Goal: Task Accomplishment & Management: Use online tool/utility

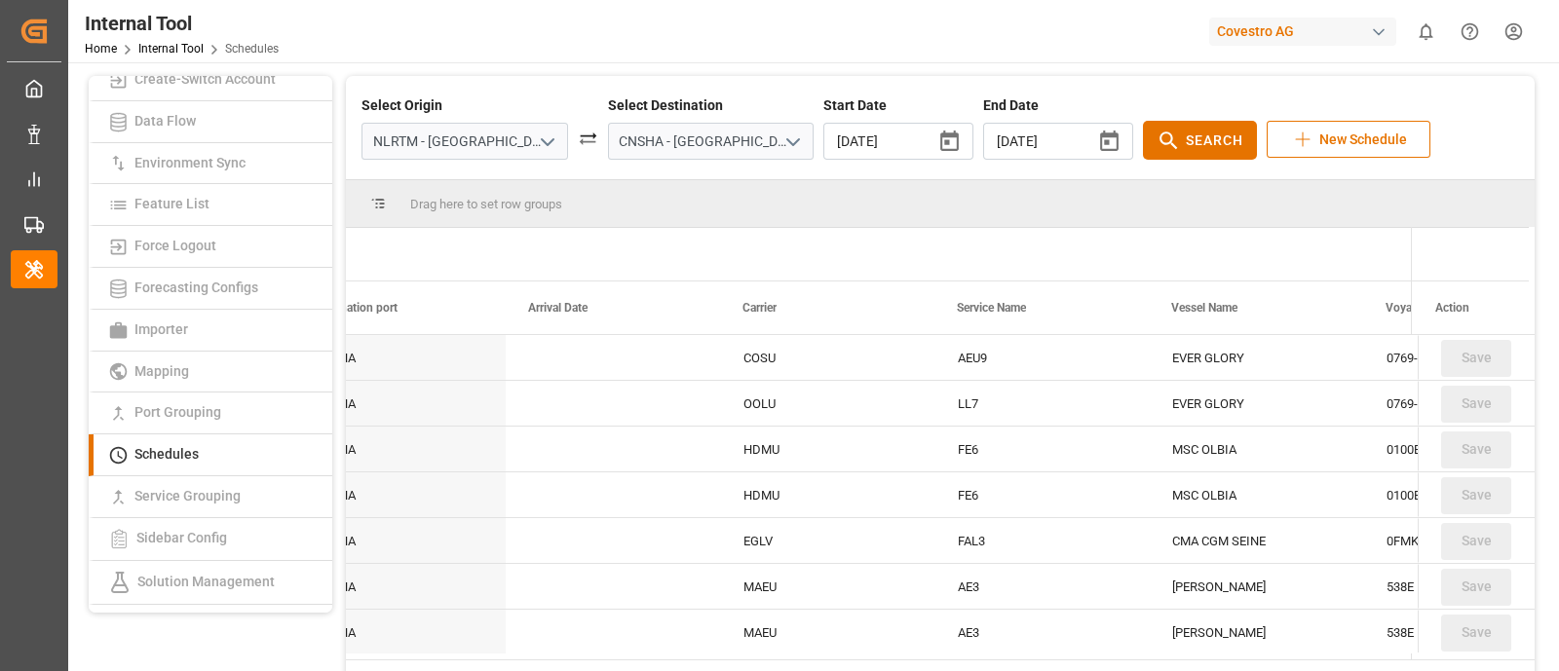
click at [781, 142] on icon "open menu" at bounding box center [792, 142] width 23 height 23
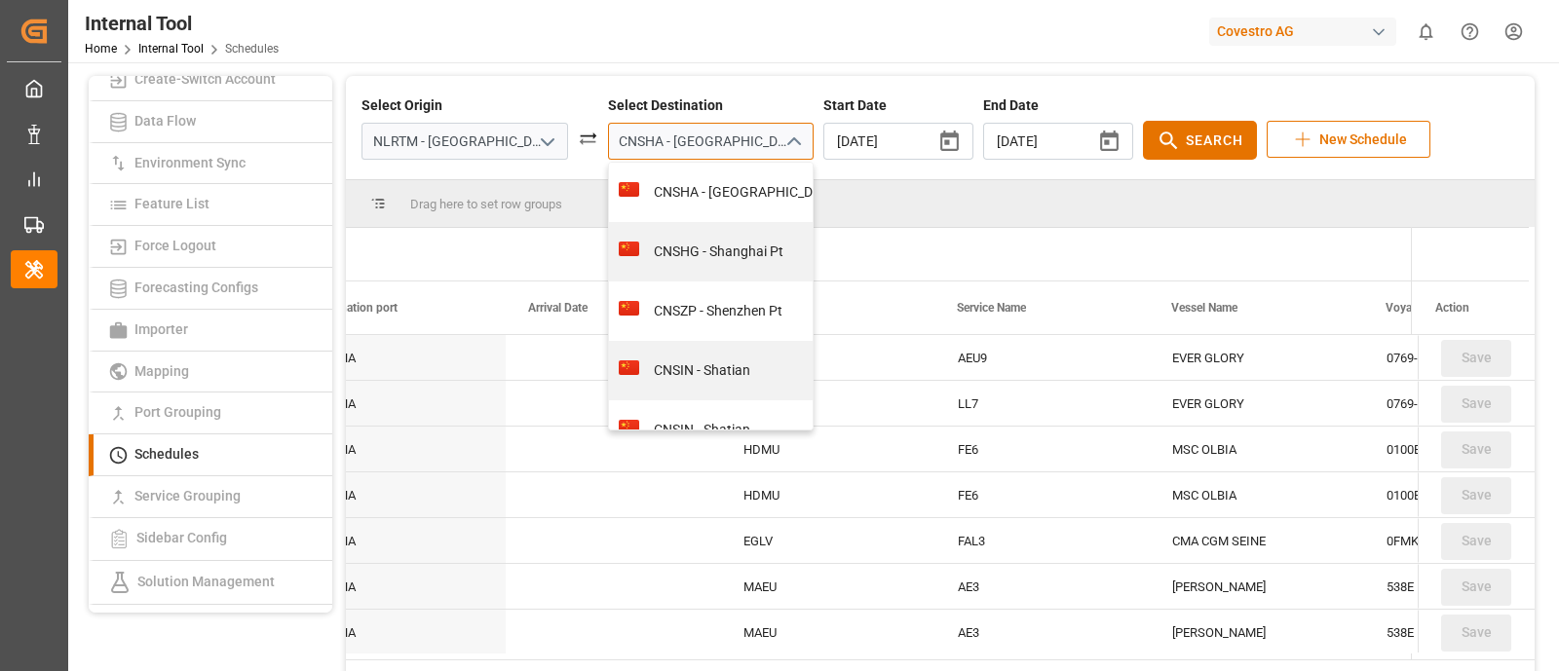
click at [708, 143] on input "CNSHA - [GEOGRAPHIC_DATA]" at bounding box center [711, 141] width 207 height 37
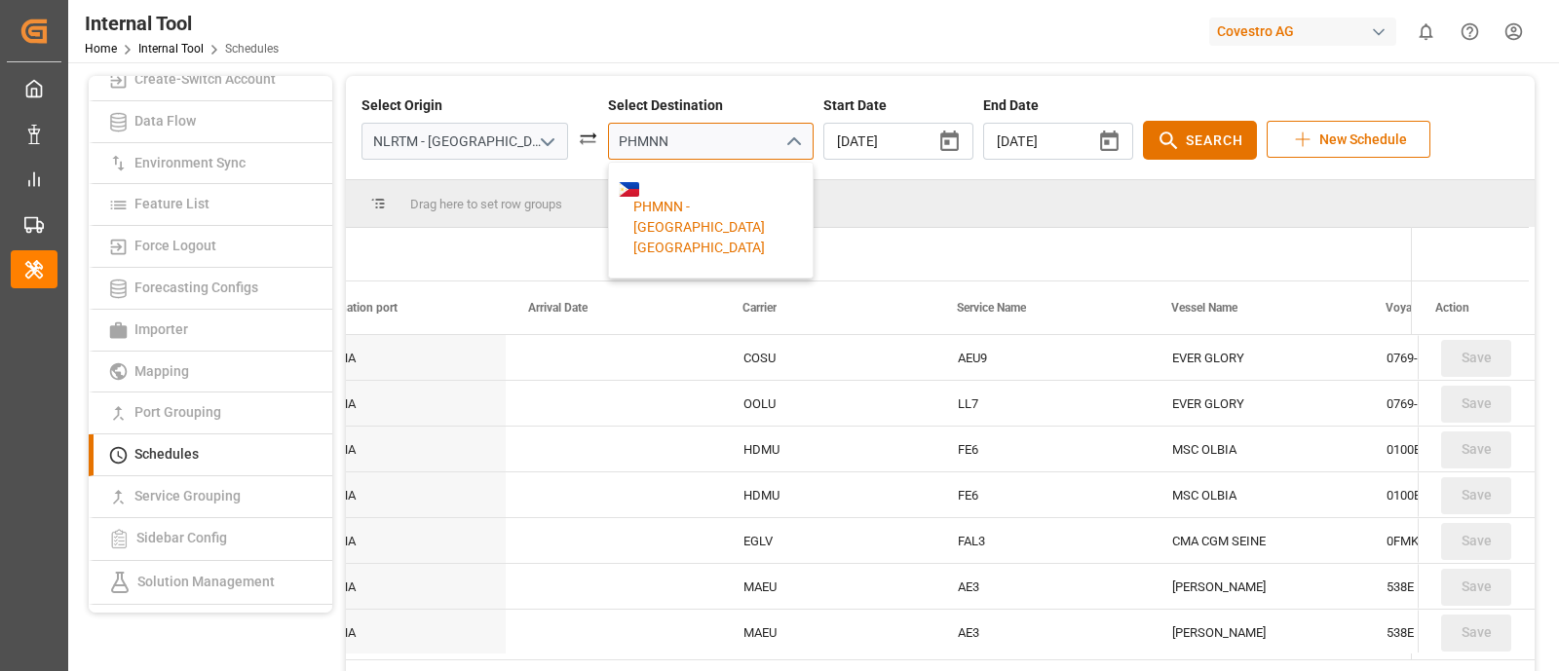
click at [684, 197] on div "PHMNN - [GEOGRAPHIC_DATA] [GEOGRAPHIC_DATA]" at bounding box center [711, 227] width 184 height 61
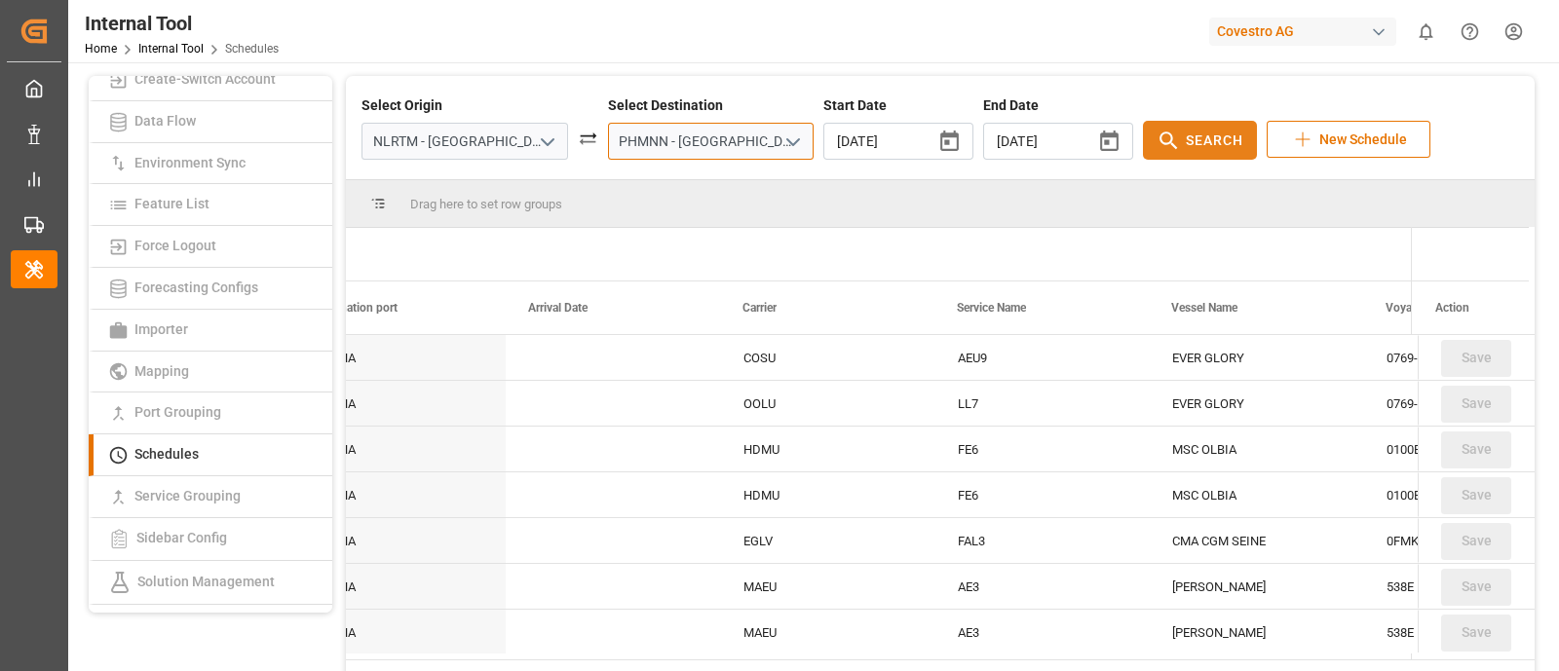
type input "PHMNN - [GEOGRAPHIC_DATA] [GEOGRAPHIC_DATA]"
click at [1186, 143] on span "Search" at bounding box center [1214, 141] width 57 height 20
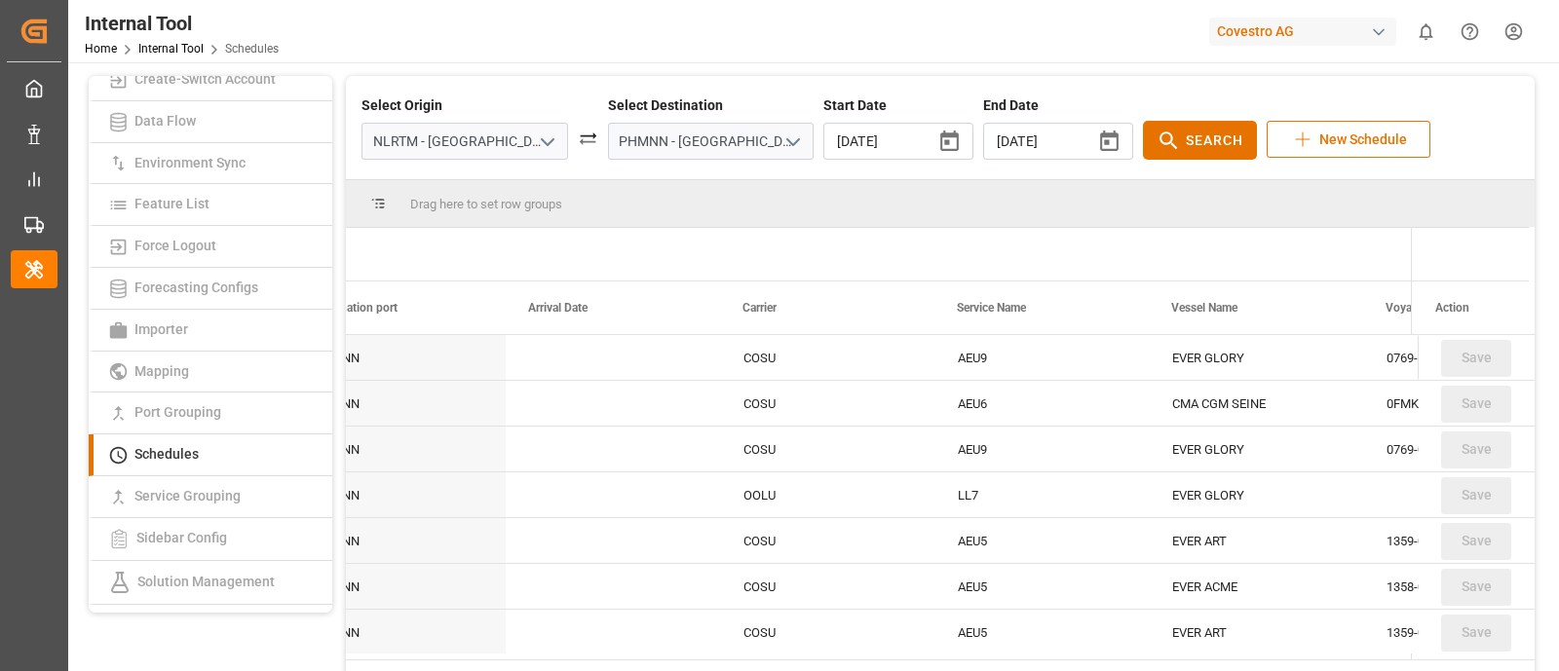
click at [536, 145] on icon "open menu" at bounding box center [547, 142] width 23 height 23
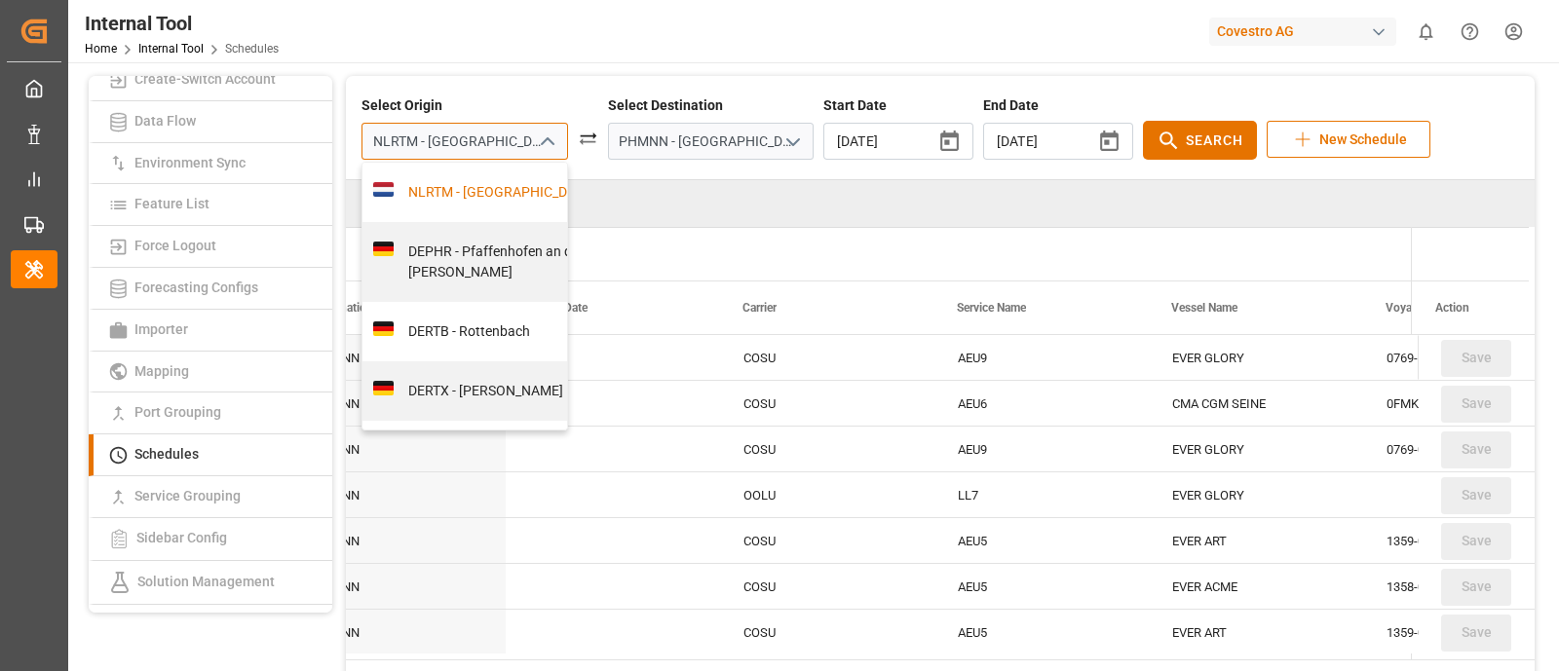
click at [441, 152] on input "NLRTM - [GEOGRAPHIC_DATA]" at bounding box center [464, 141] width 207 height 37
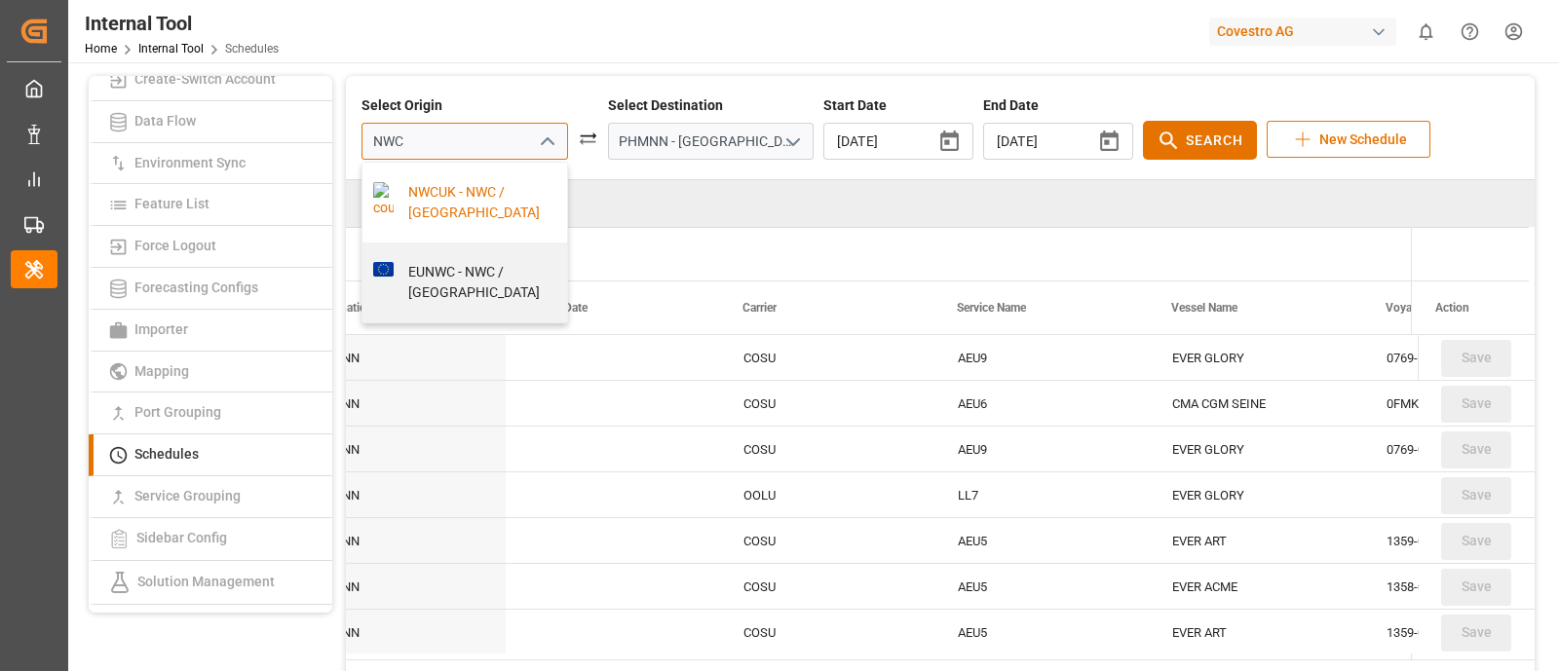
click at [428, 191] on div "NWCUK - NWC / [GEOGRAPHIC_DATA]" at bounding box center [476, 202] width 164 height 41
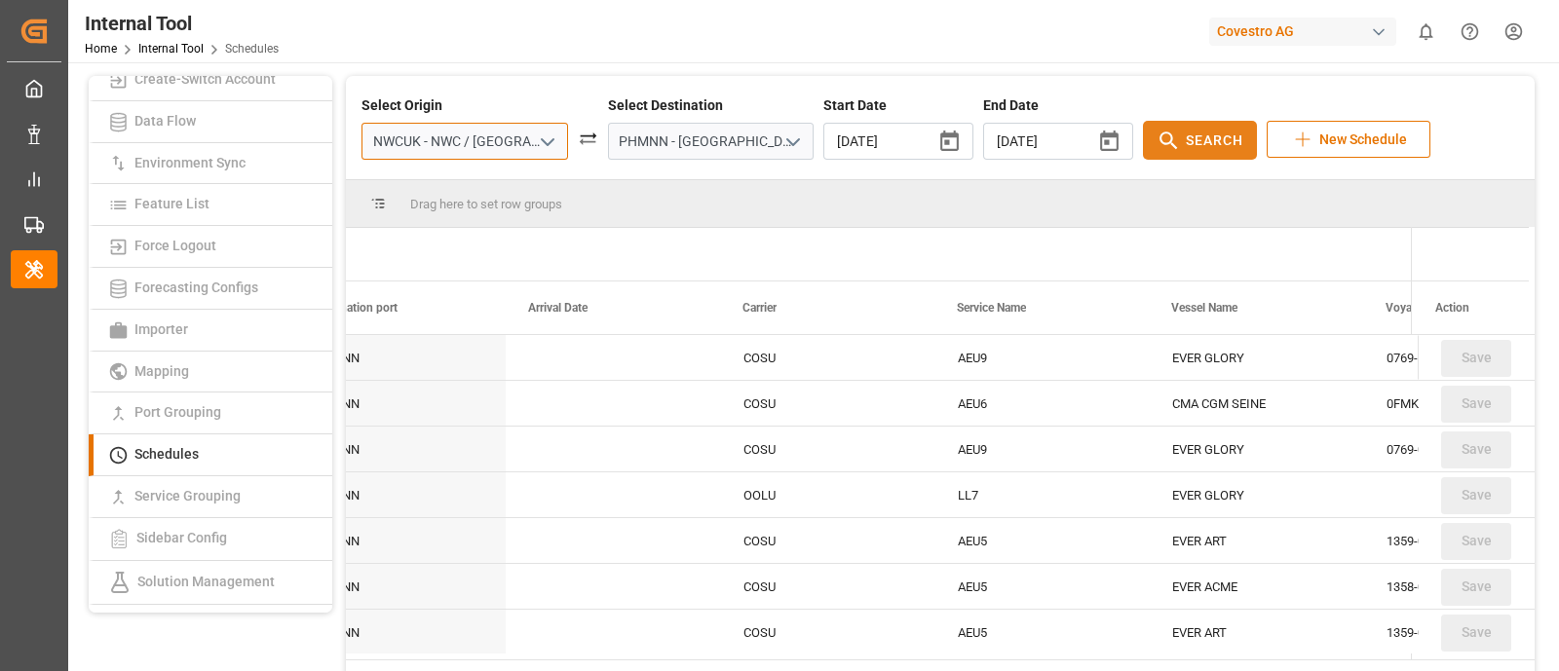
type input "NWCUK - NWC / [GEOGRAPHIC_DATA]"
click at [1186, 131] on span "Search" at bounding box center [1214, 141] width 57 height 20
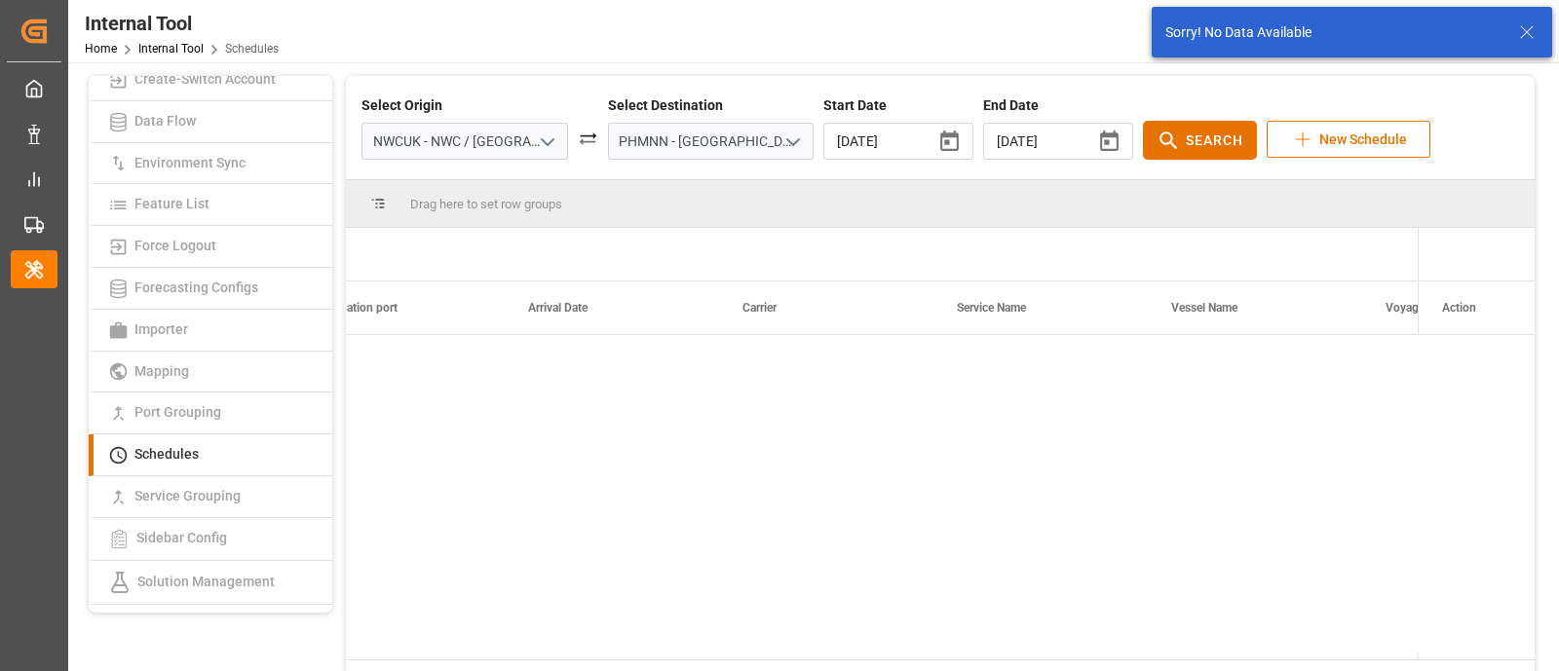
click at [542, 143] on polyline "open menu" at bounding box center [548, 142] width 12 height 6
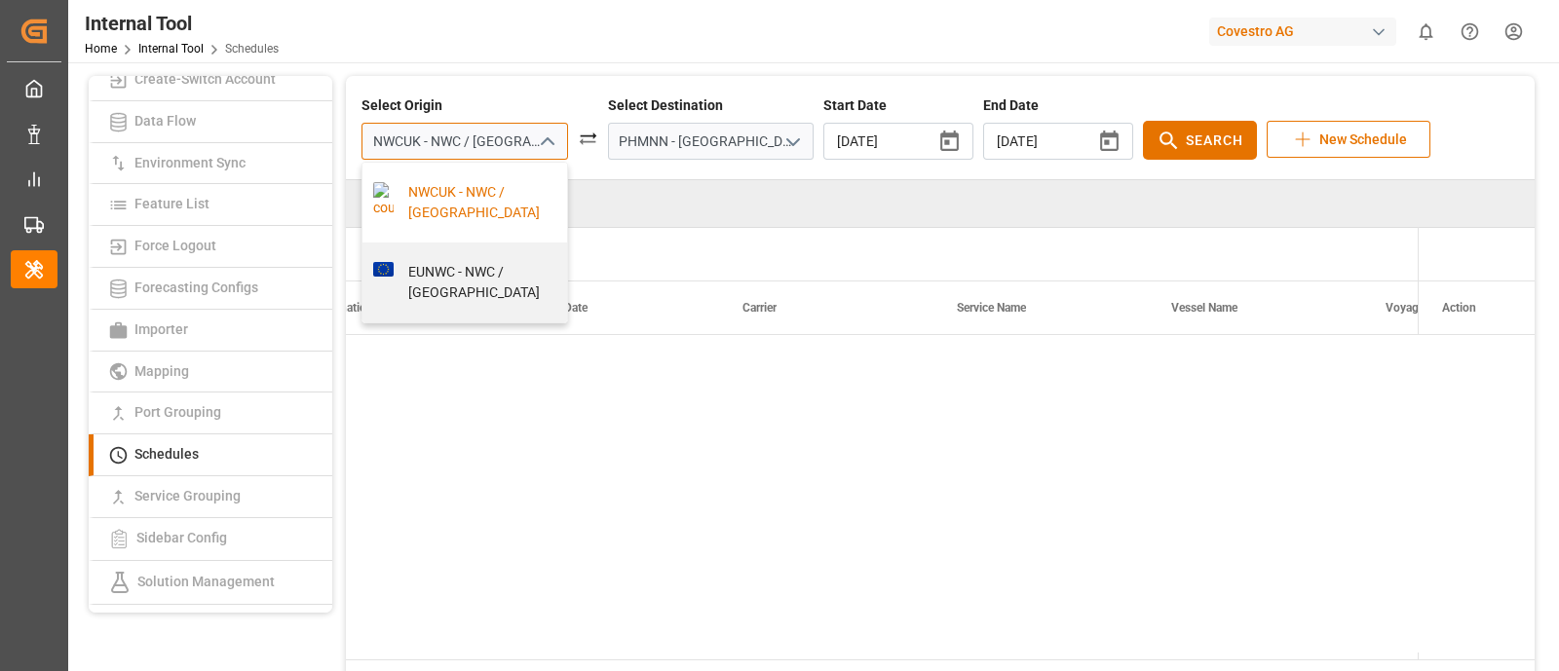
click at [476, 147] on input "NWCUK - NWC / [GEOGRAPHIC_DATA]" at bounding box center [464, 141] width 207 height 37
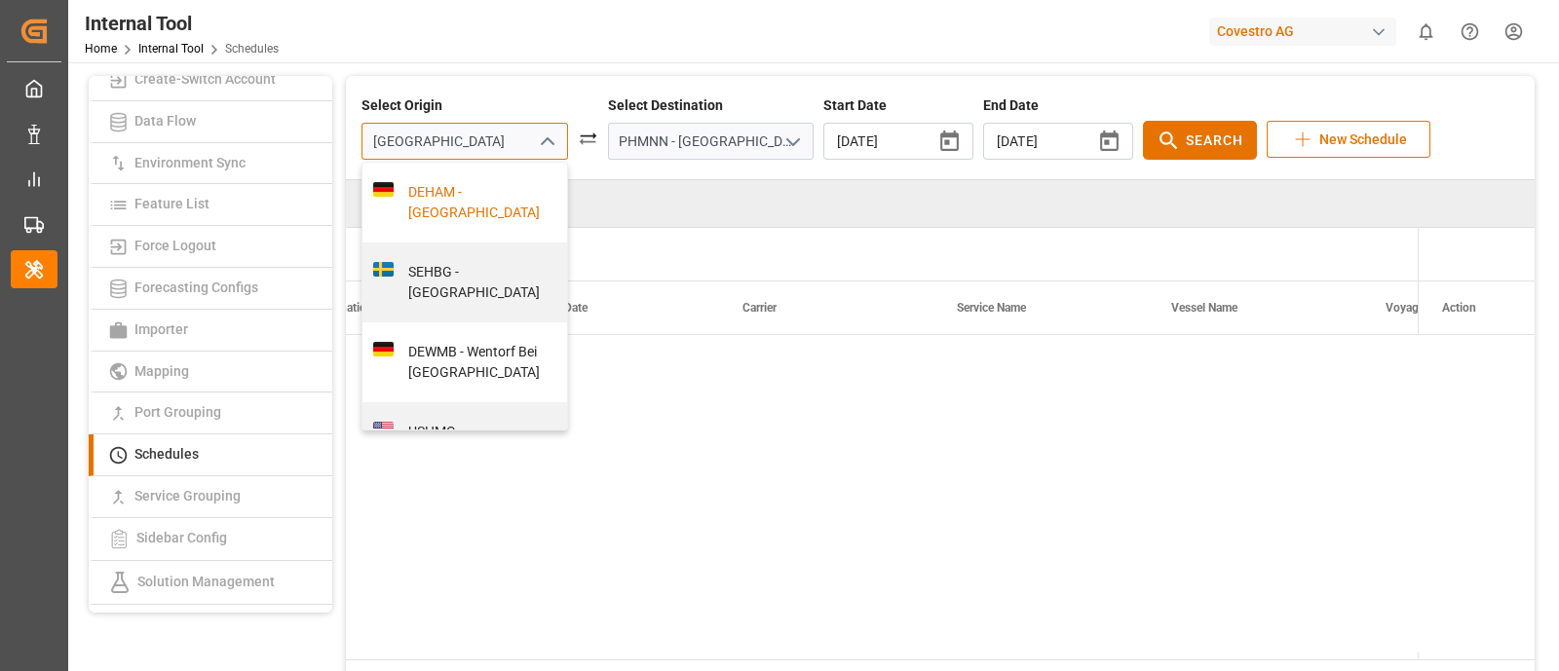
click at [453, 189] on div "DEHAM - [GEOGRAPHIC_DATA]" at bounding box center [476, 202] width 164 height 41
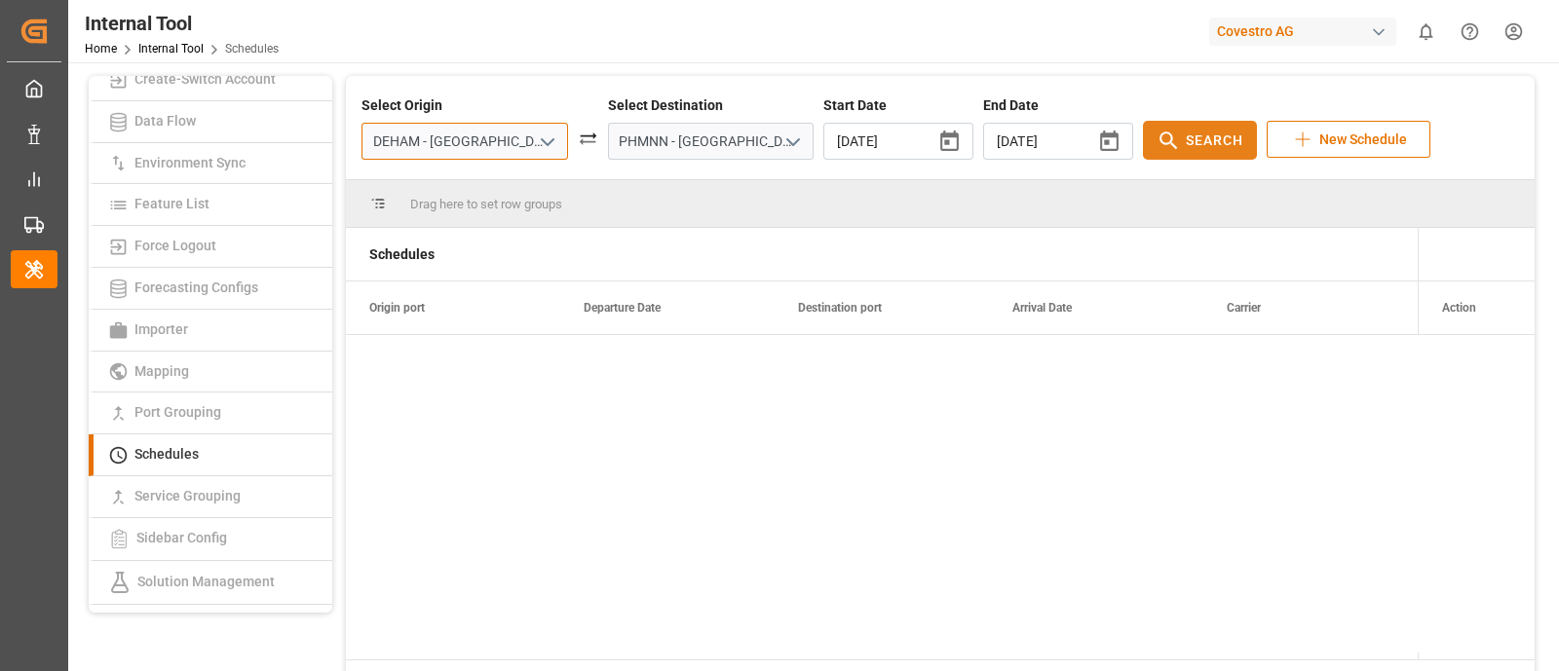
type input "DEHAM - [GEOGRAPHIC_DATA]"
click at [1147, 128] on button "Search" at bounding box center [1200, 140] width 114 height 39
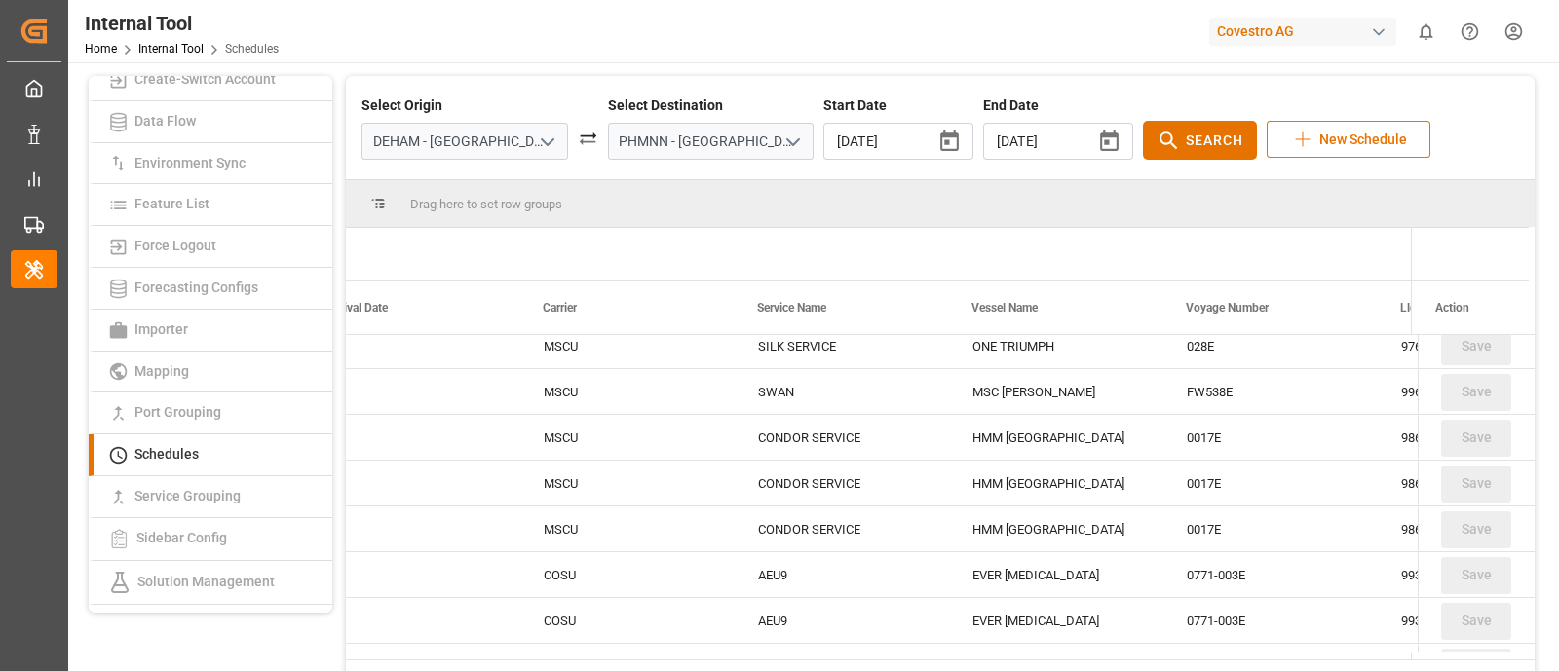
scroll to position [791, 0]
click at [912, 483] on div "CONDOR SERVICE" at bounding box center [842, 482] width 214 height 45
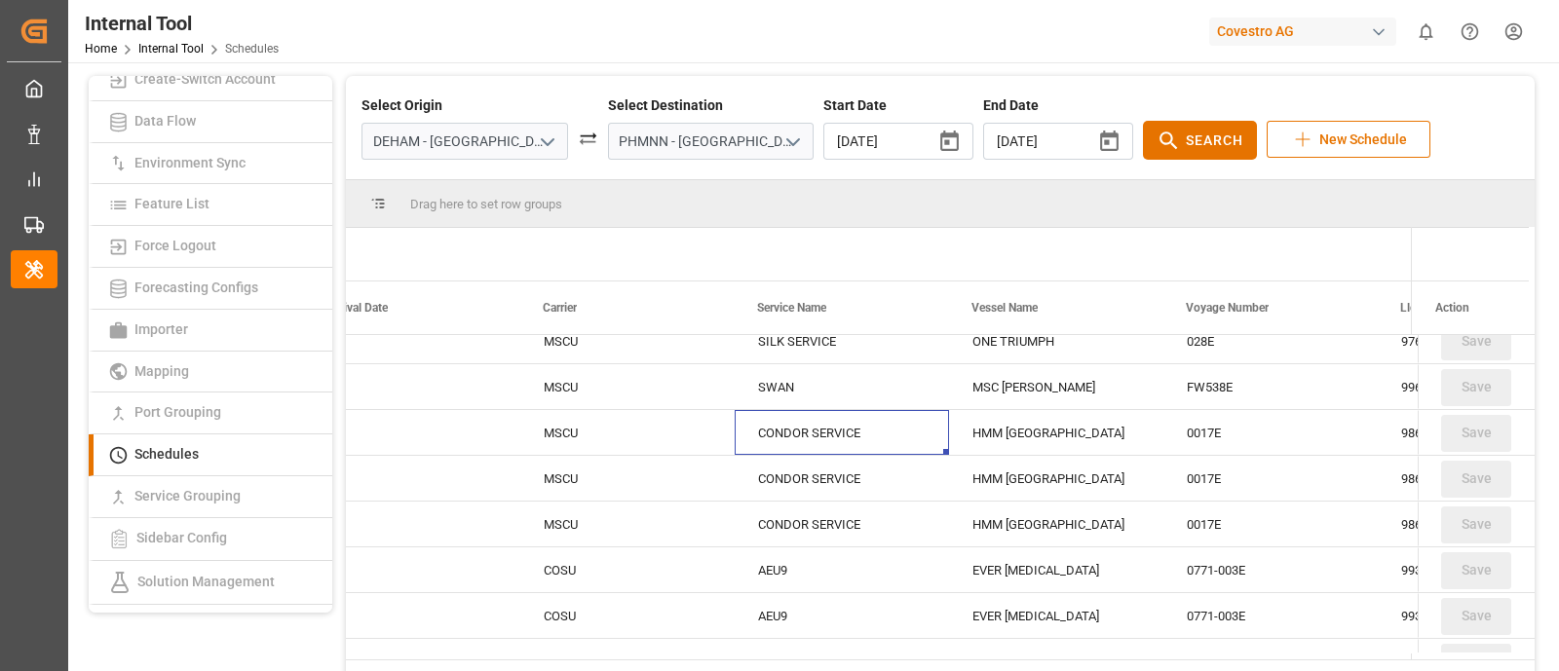
click at [843, 415] on div "CONDOR SERVICE" at bounding box center [842, 432] width 214 height 45
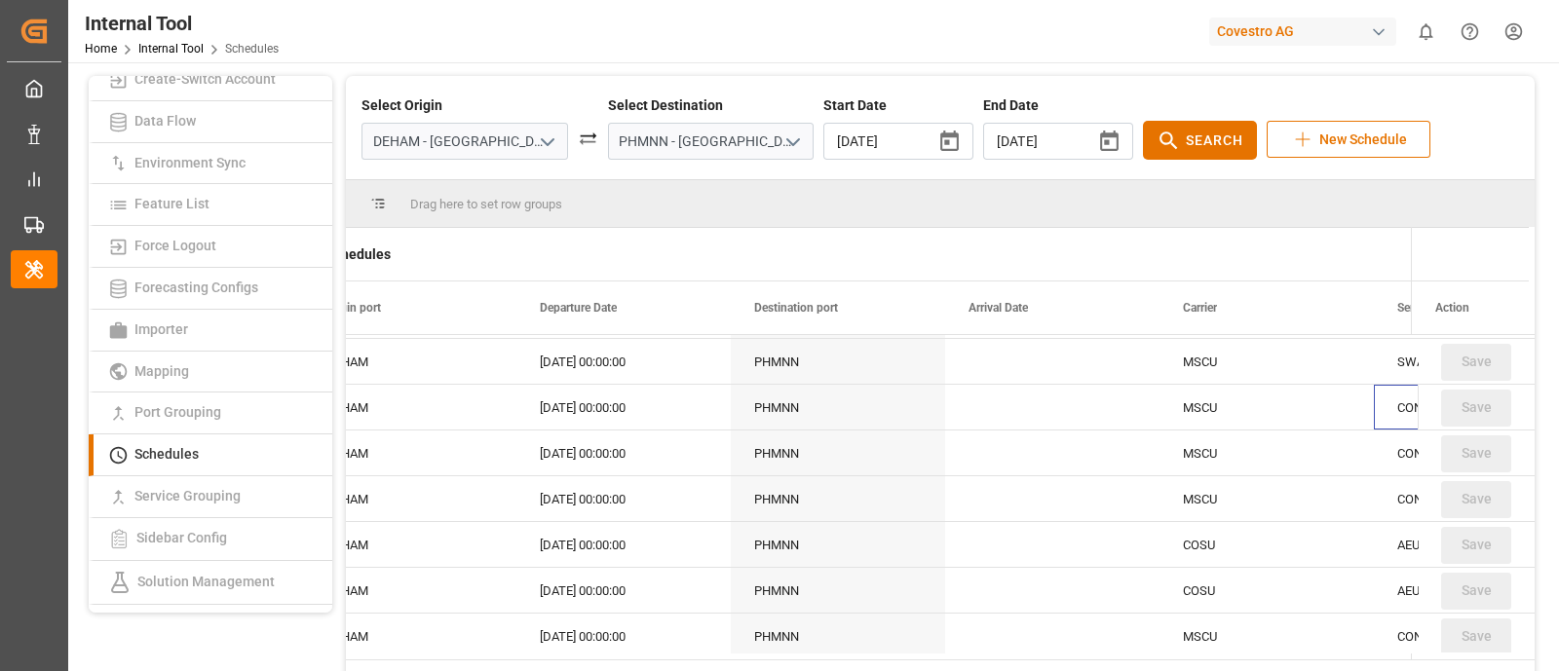
scroll to position [0, 45]
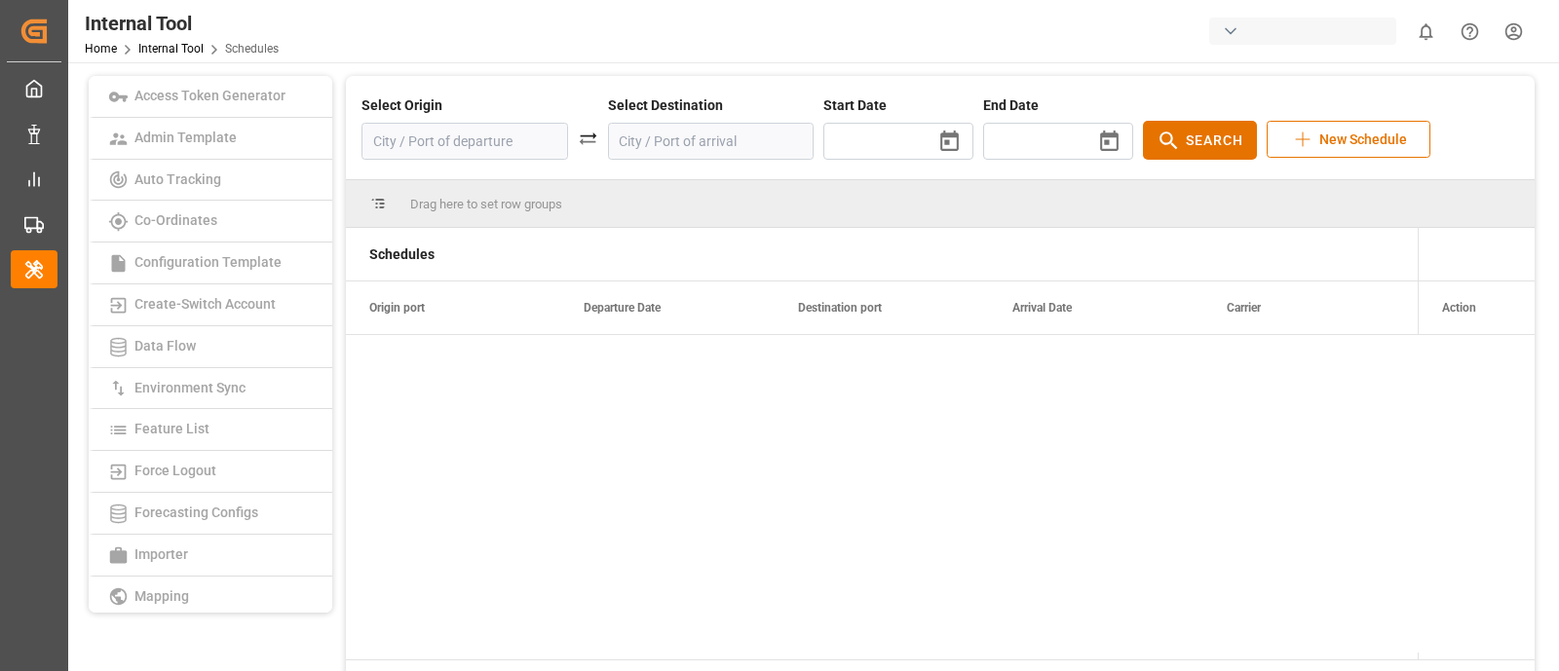
type input "[DATE]"
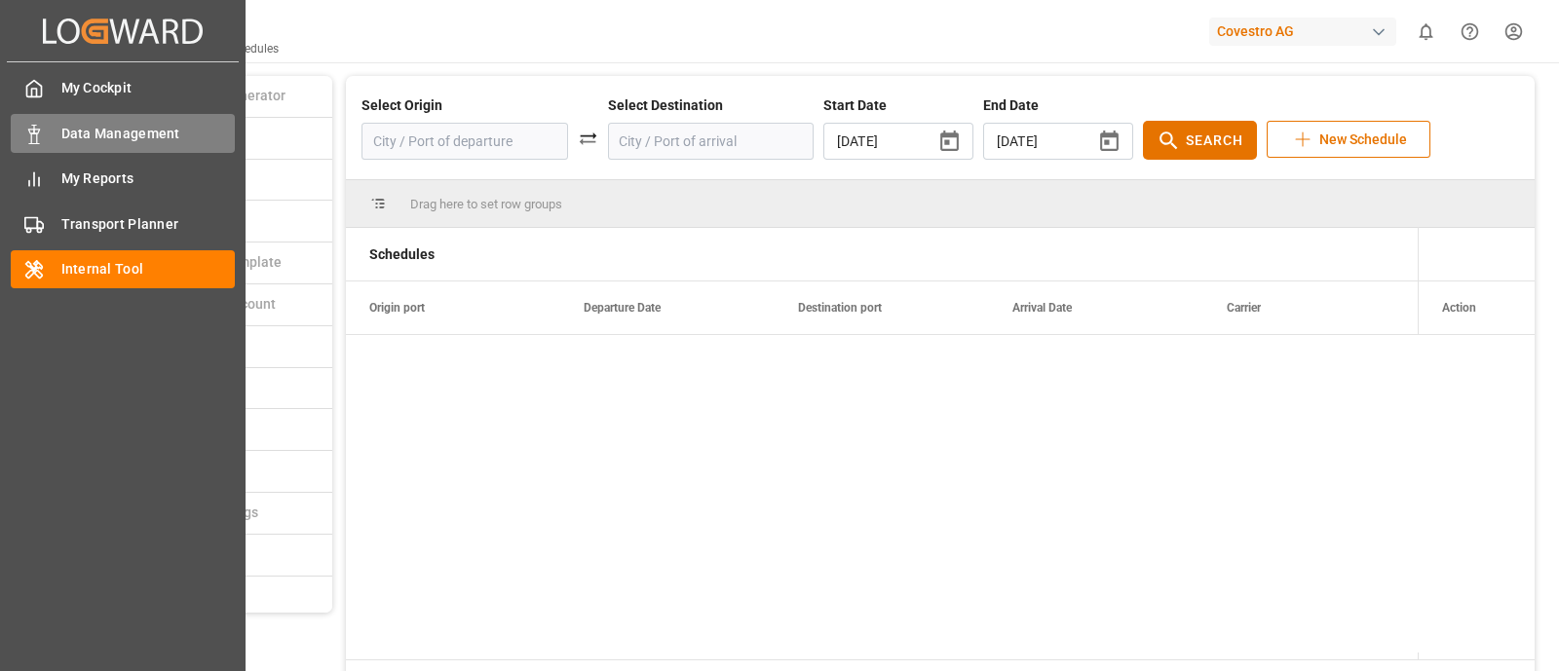
click at [43, 140] on icon at bounding box center [33, 134] width 19 height 19
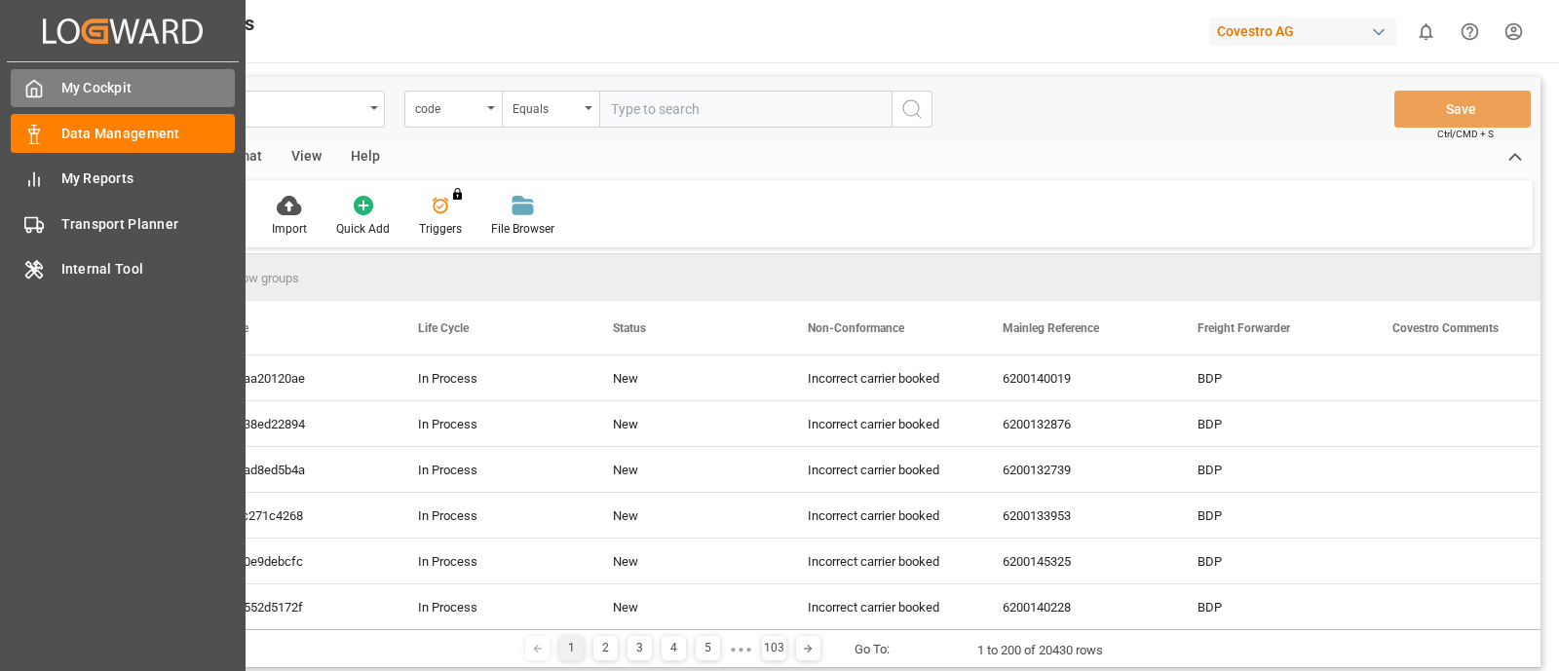
click at [41, 103] on div "My Cockpit My Cockpit" at bounding box center [123, 88] width 224 height 38
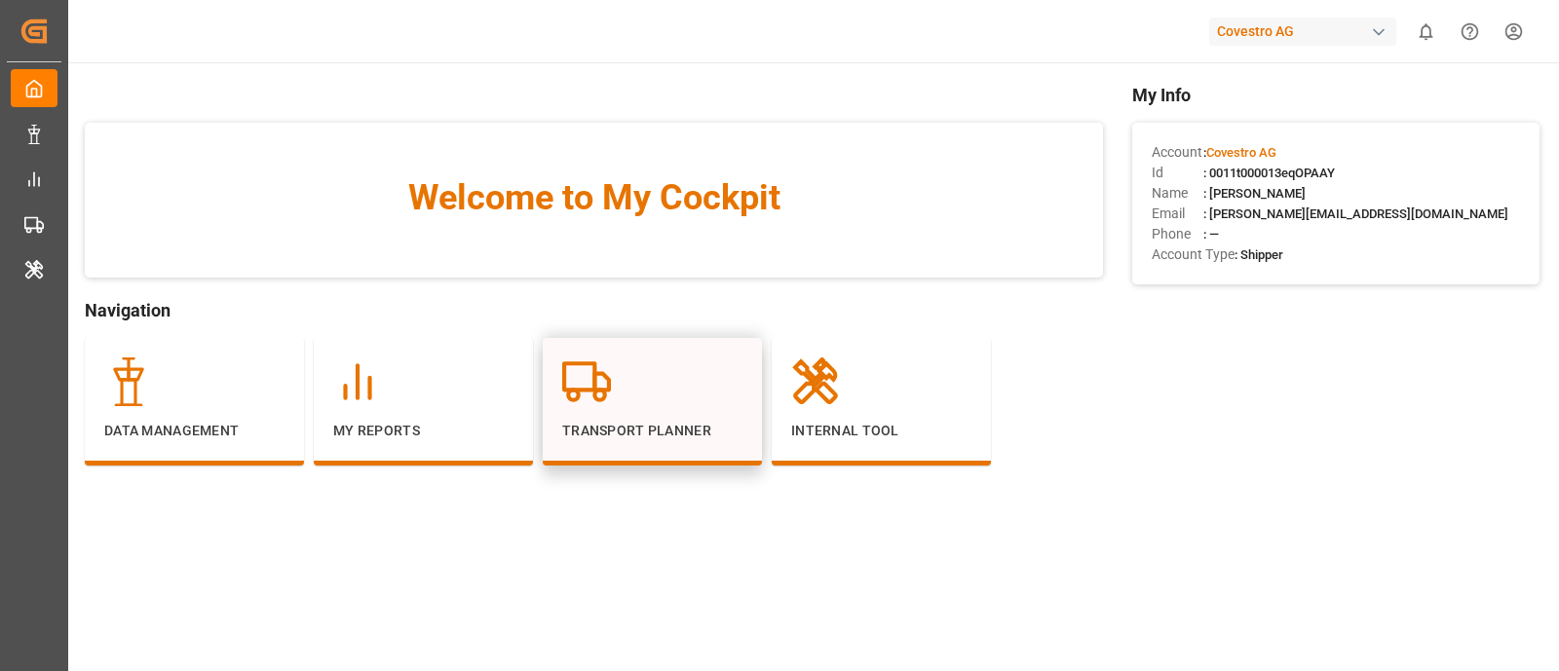
click at [640, 406] on div "Transport Planner" at bounding box center [652, 400] width 180 height 84
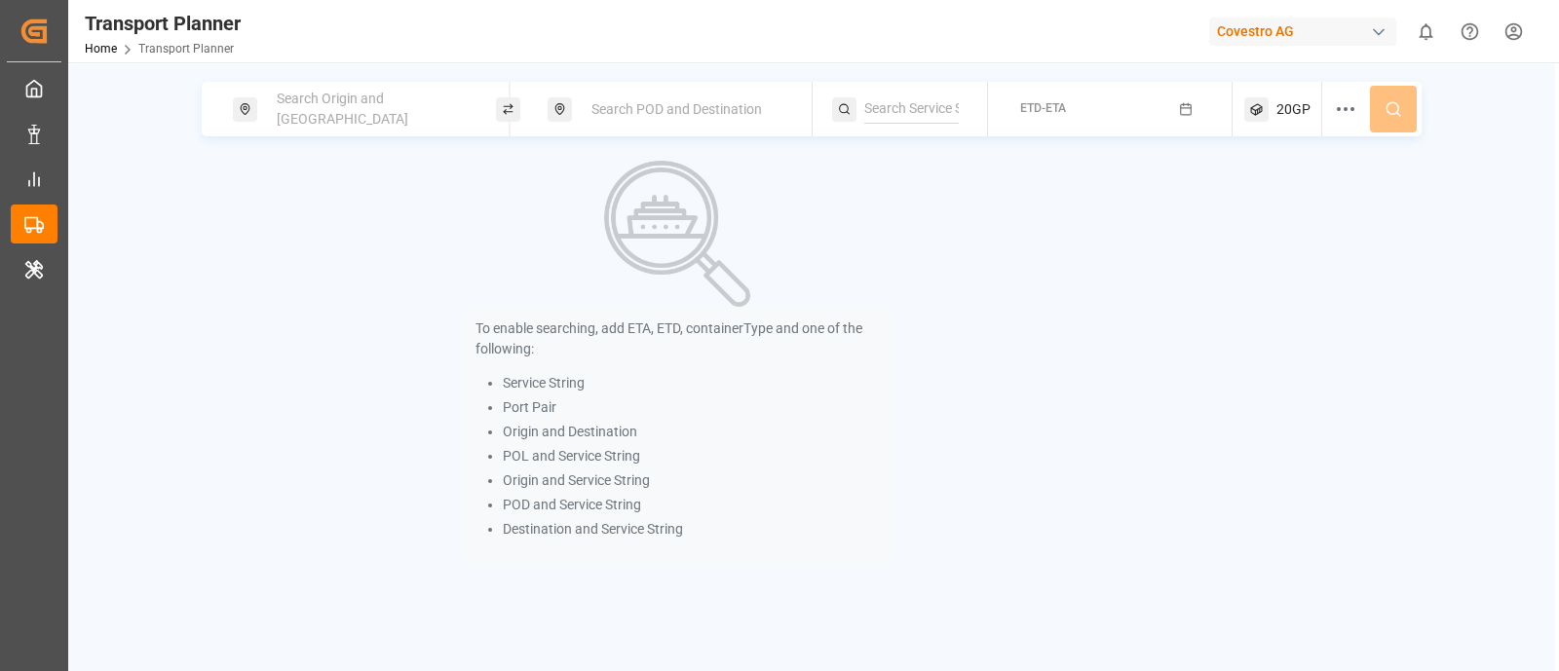
click at [355, 128] on div "Search Origin and POL" at bounding box center [364, 109] width 263 height 55
click at [371, 112] on span "Search Origin and POL" at bounding box center [343, 109] width 132 height 36
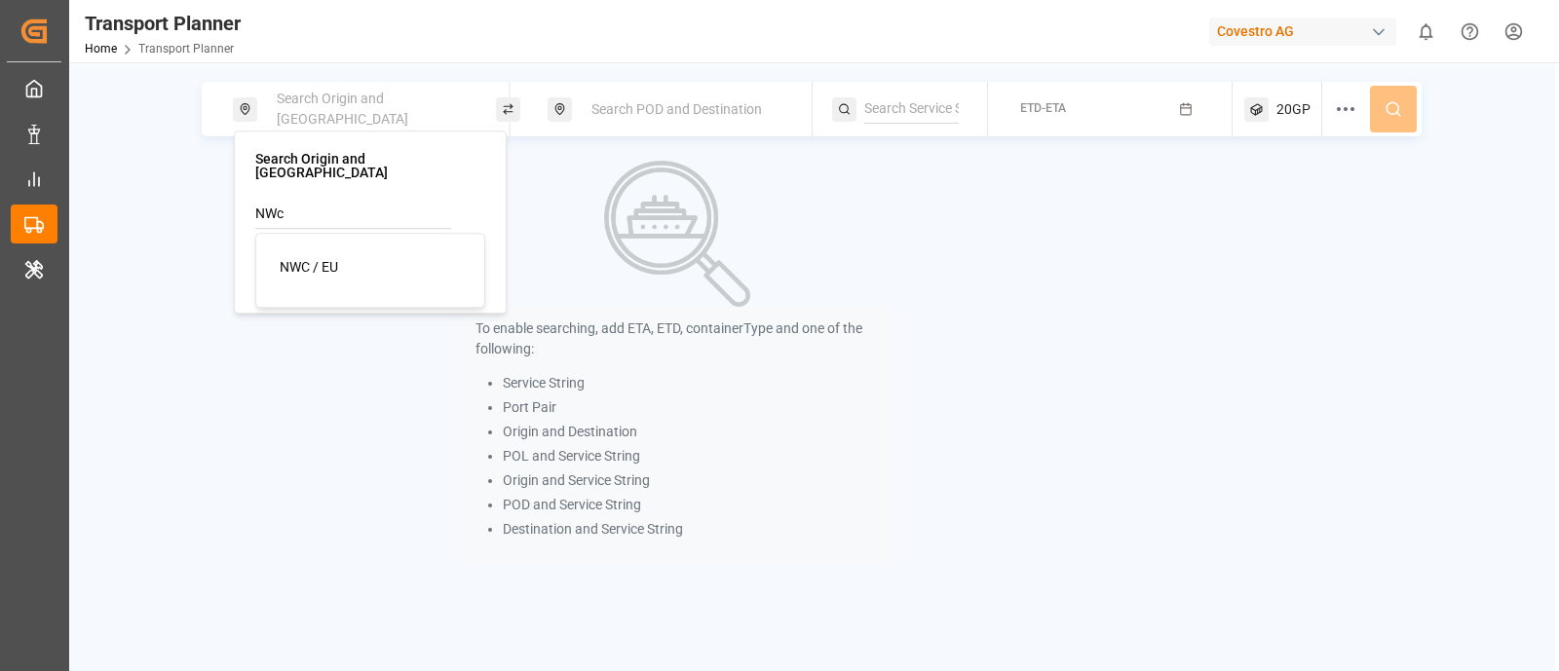
click at [308, 261] on div "NWC / EU" at bounding box center [374, 267] width 189 height 20
type input "NWC / EU"
click at [672, 122] on div "Search POD and Destination" at bounding box center [685, 110] width 210 height 36
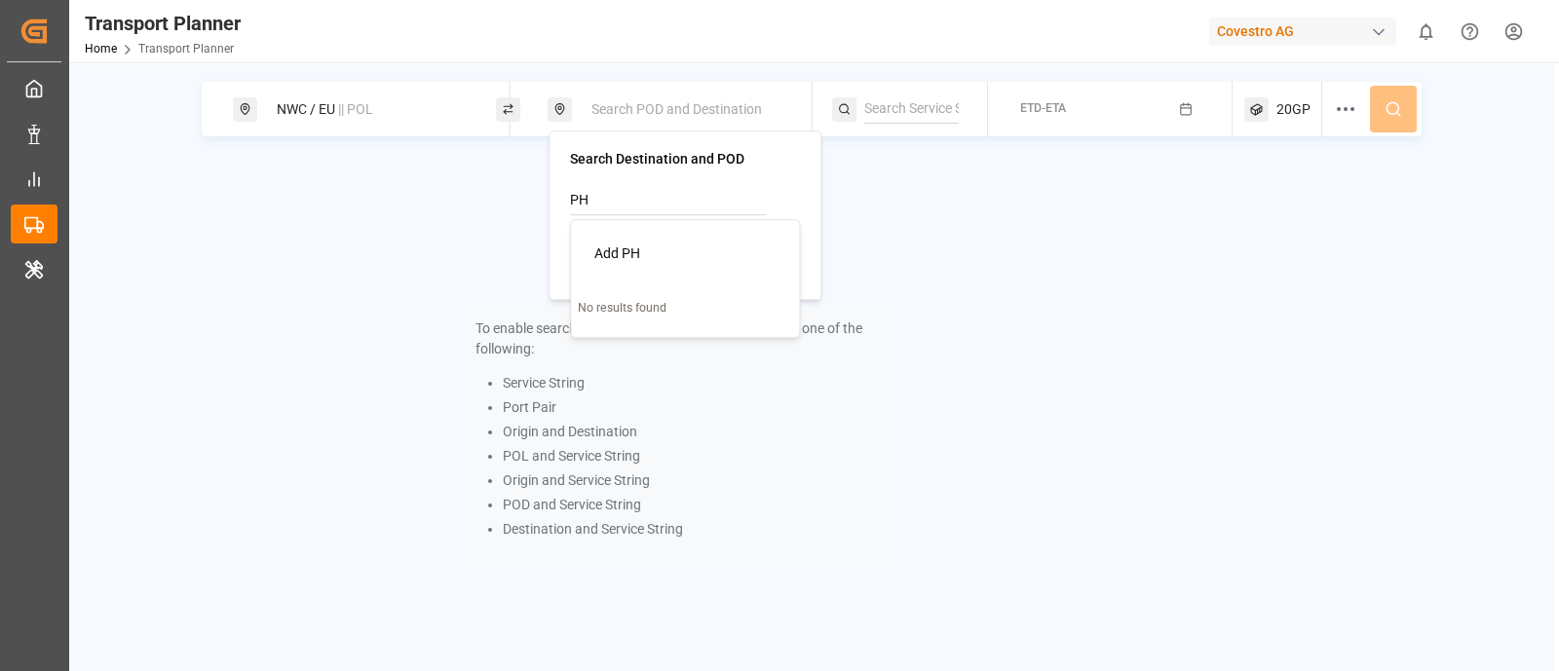
type input "P"
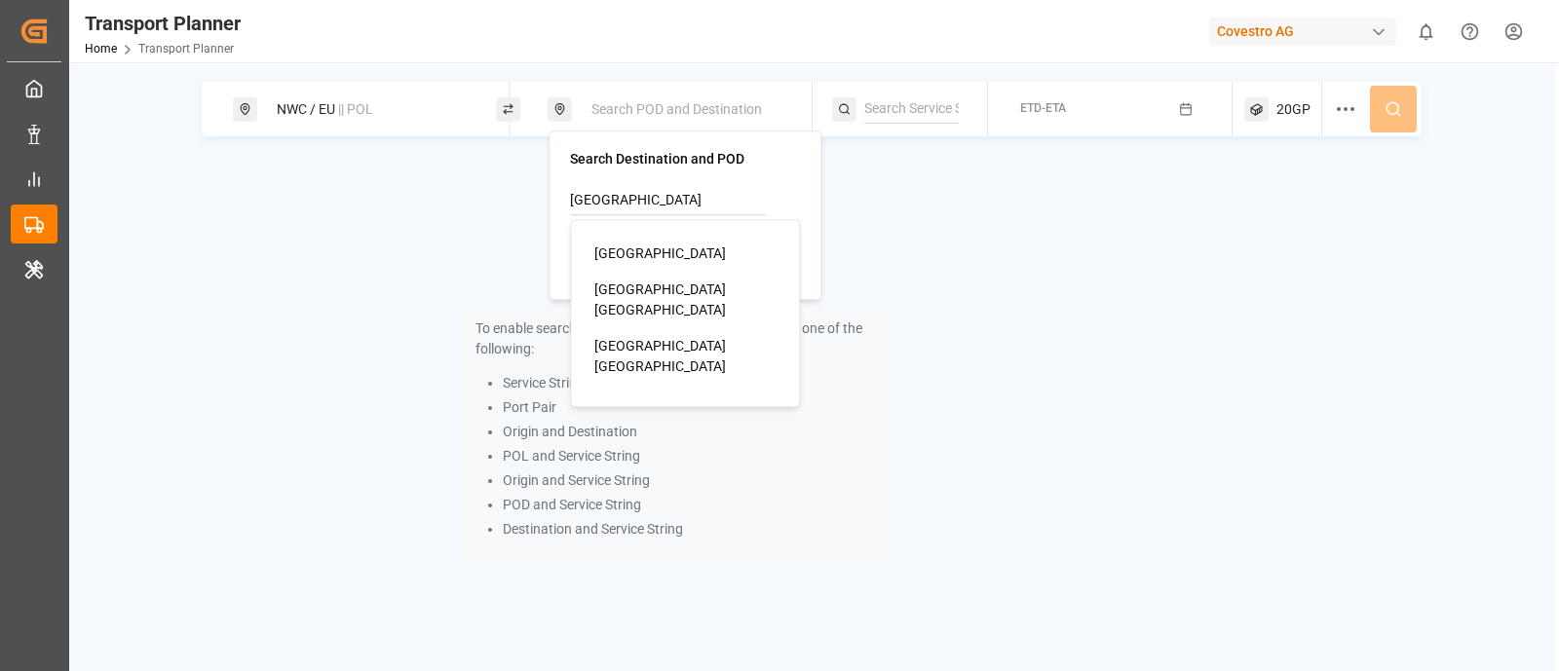
click at [688, 338] on span "Manila North Harbour" at bounding box center [660, 356] width 132 height 36
type input "Manila North Harbour"
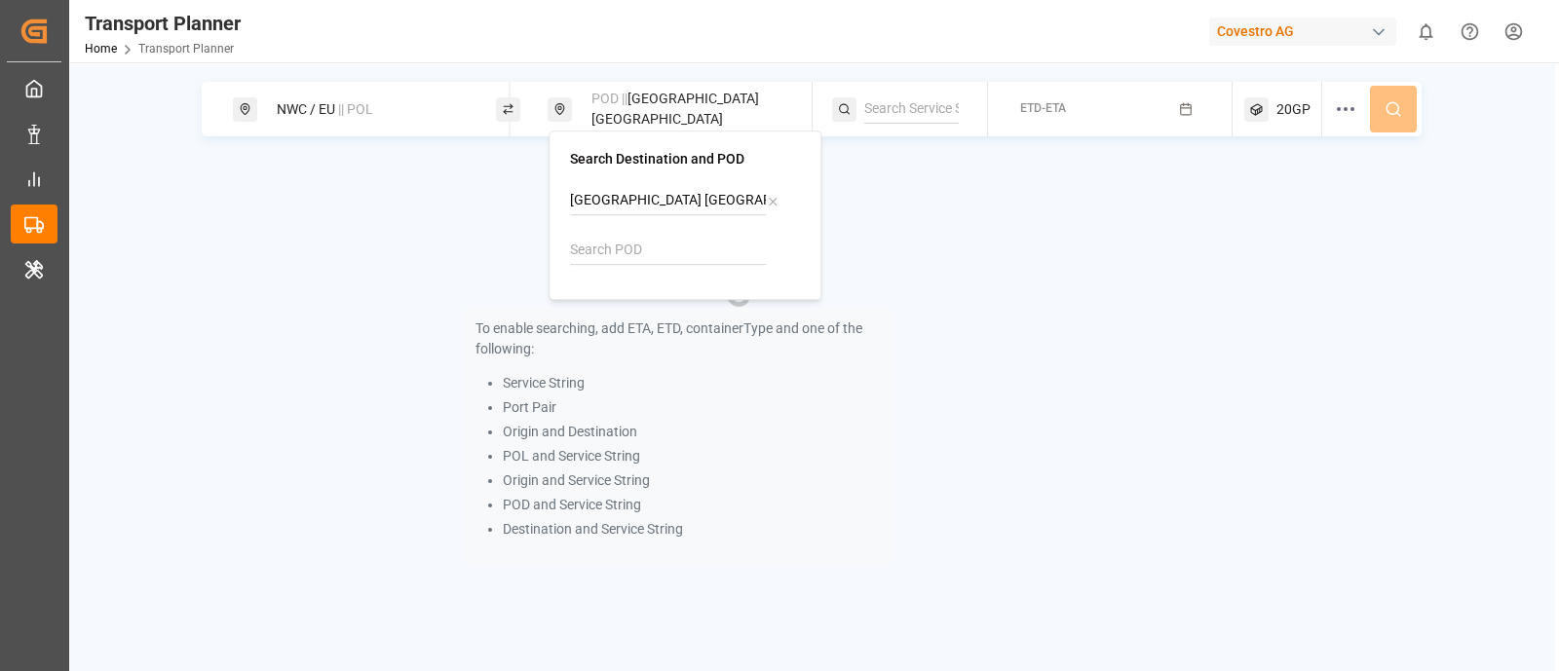
click at [966, 217] on div "To enable searching, add ETA, ETD, containerType and one of the following: Serv…" at bounding box center [678, 363] width 952 height 404
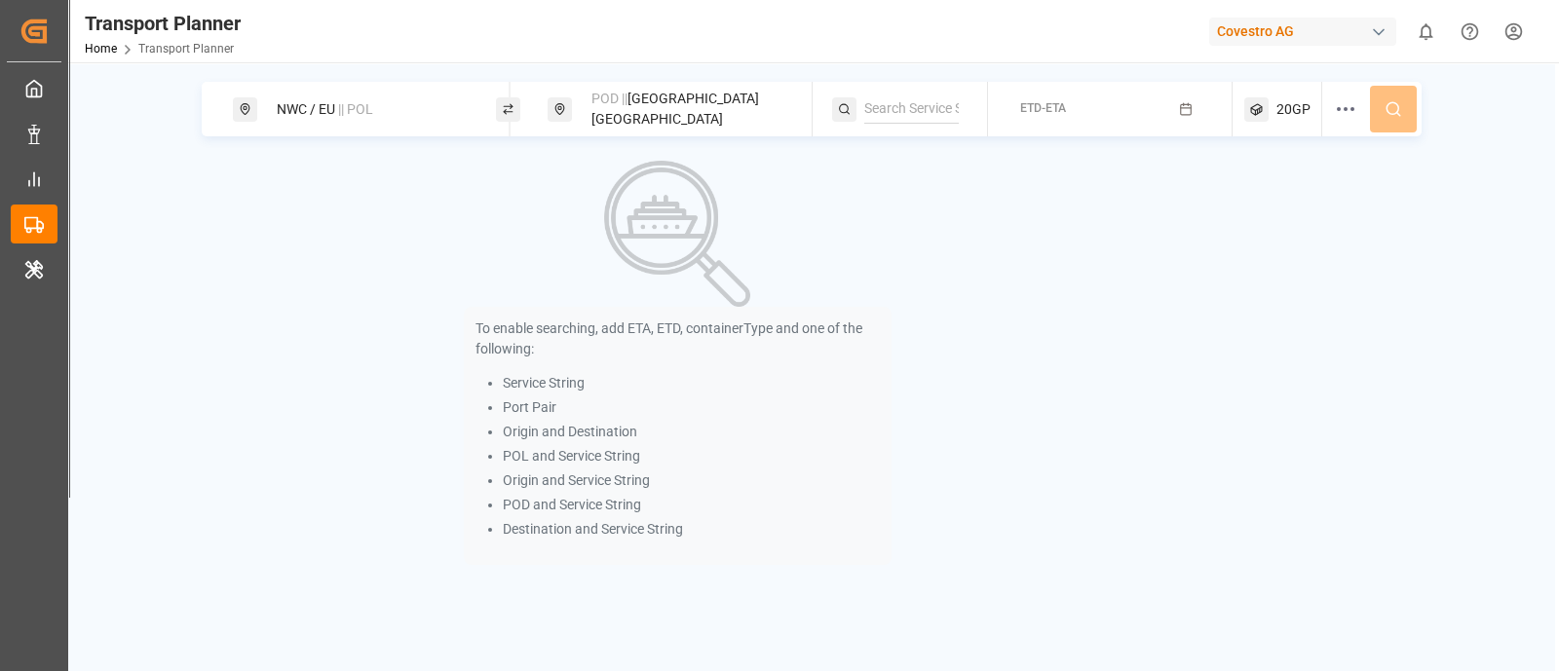
click at [900, 112] on input at bounding box center [911, 109] width 95 height 29
click at [1038, 110] on span "ETD-ETA" at bounding box center [1043, 108] width 46 height 14
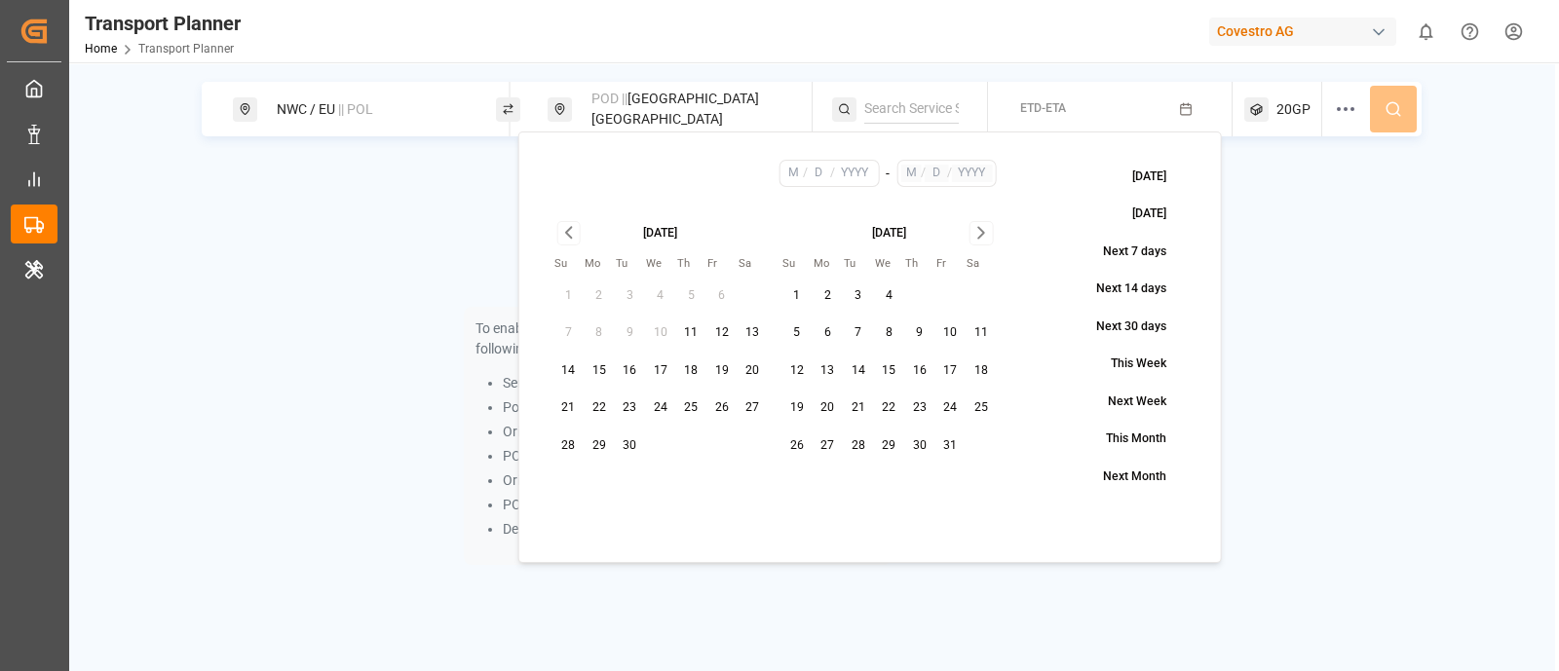
click at [633, 374] on button "16" at bounding box center [630, 371] width 31 height 31
type input "9"
type input "16"
type input "2025"
click at [943, 436] on button "31" at bounding box center [950, 446] width 31 height 31
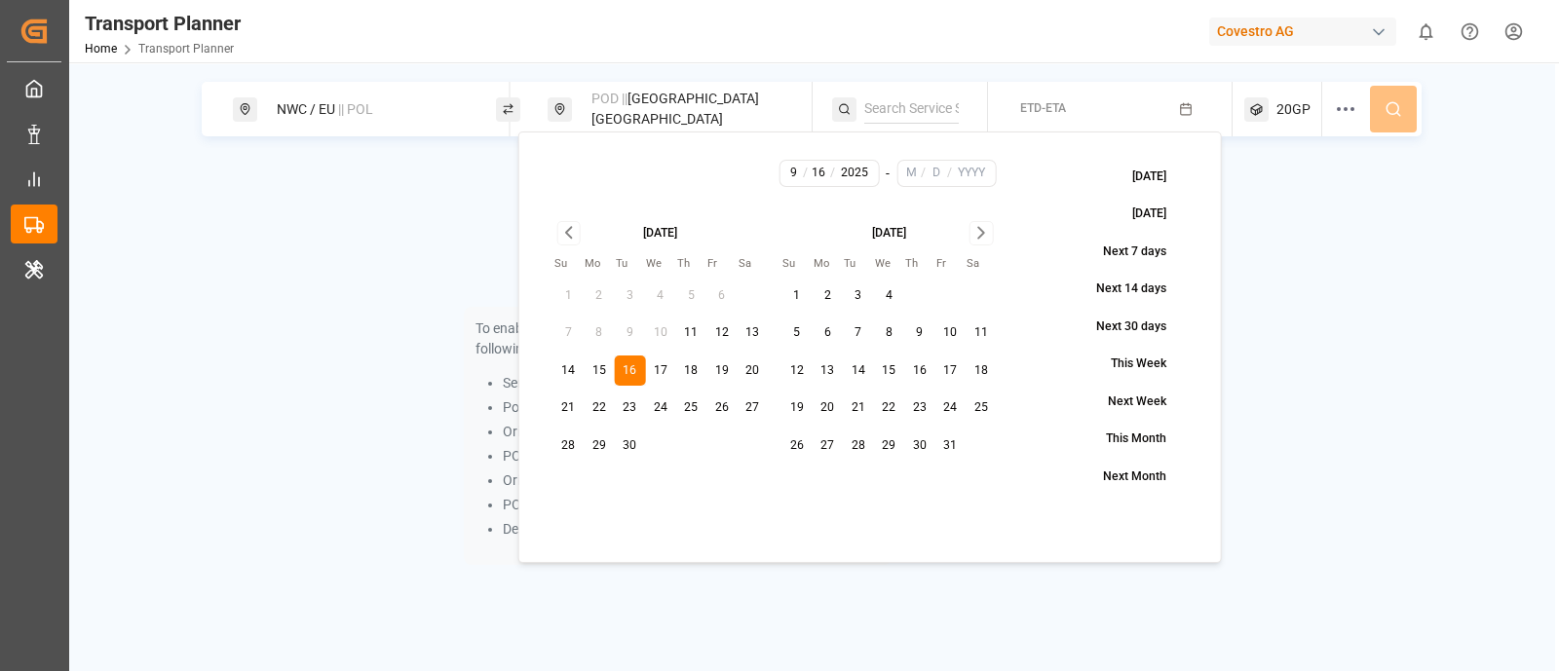
type input "10"
type input "31"
type input "2025"
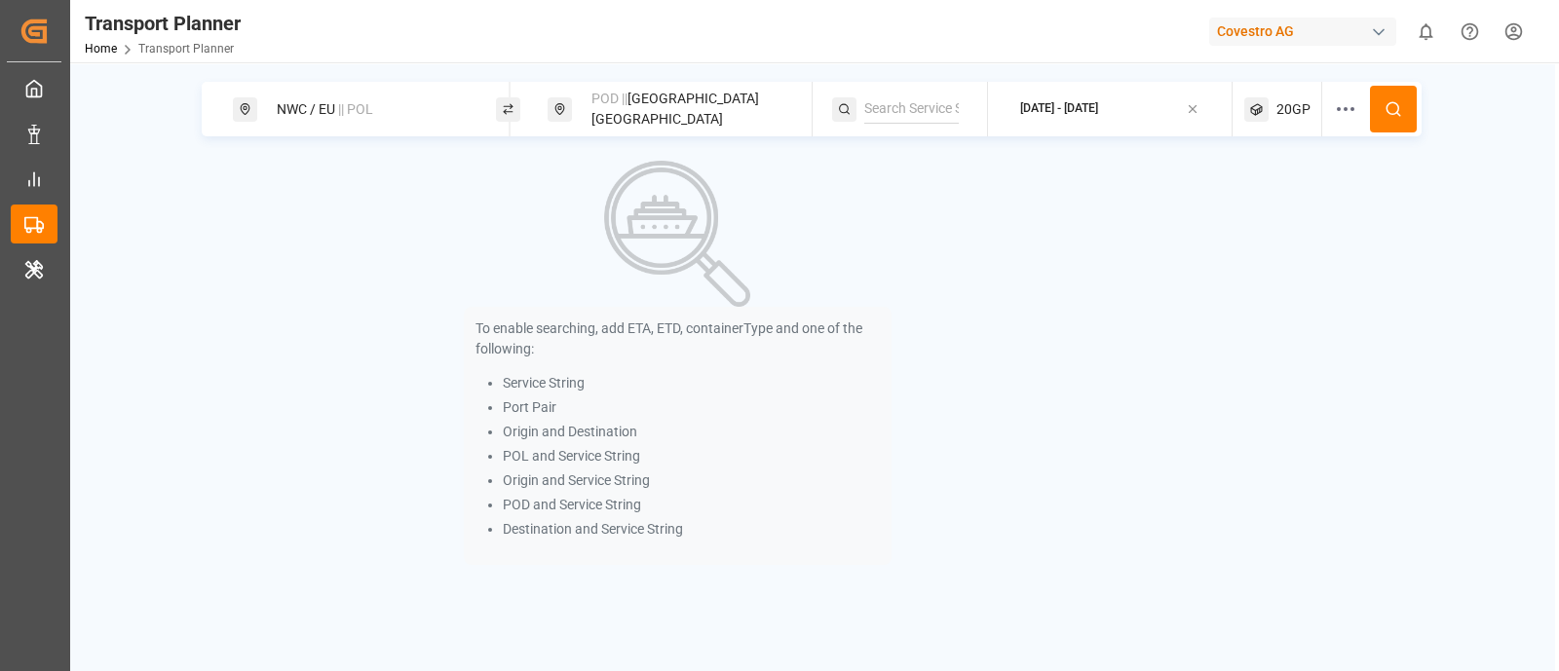
click at [1290, 346] on div "To enable searching, add ETA, ETD, containerType and one of the following: Serv…" at bounding box center [812, 363] width 1220 height 404
click at [1396, 112] on circle at bounding box center [1392, 108] width 12 height 12
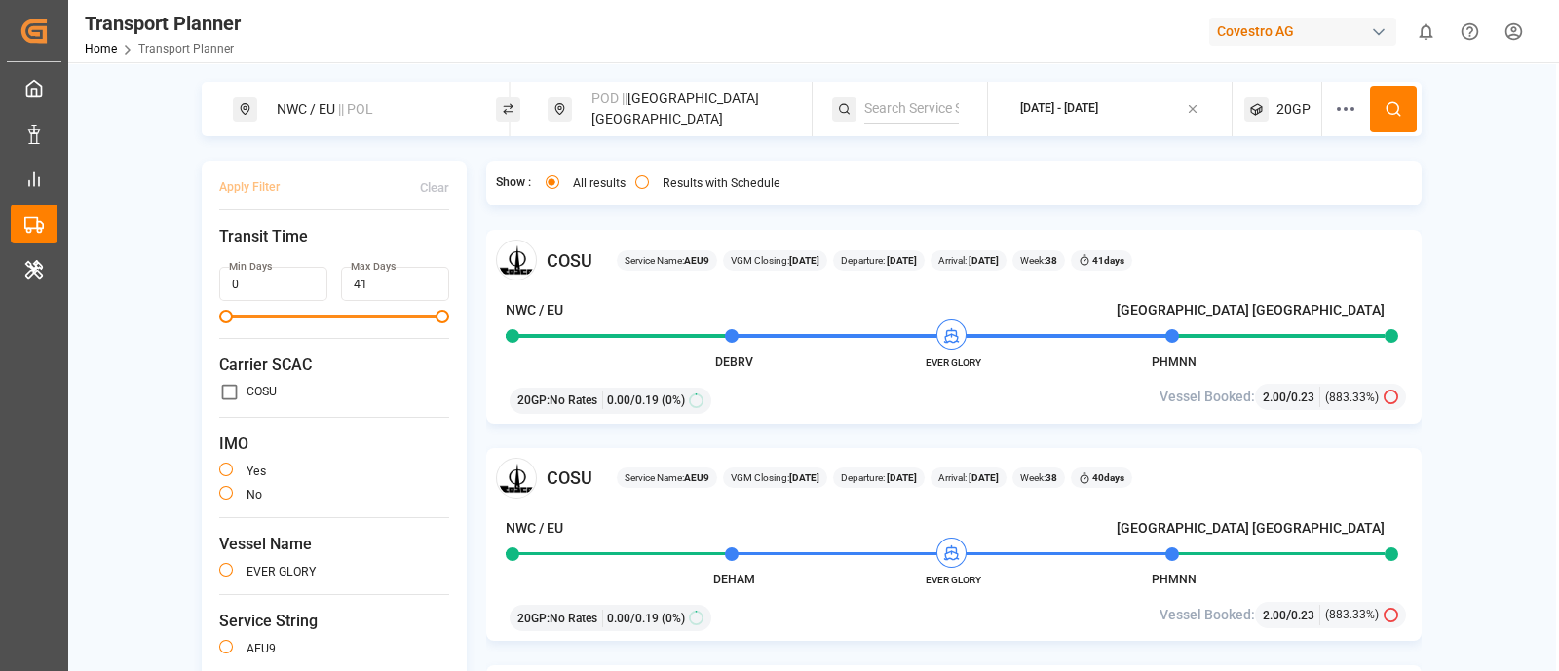
click at [913, 100] on input at bounding box center [911, 109] width 95 height 29
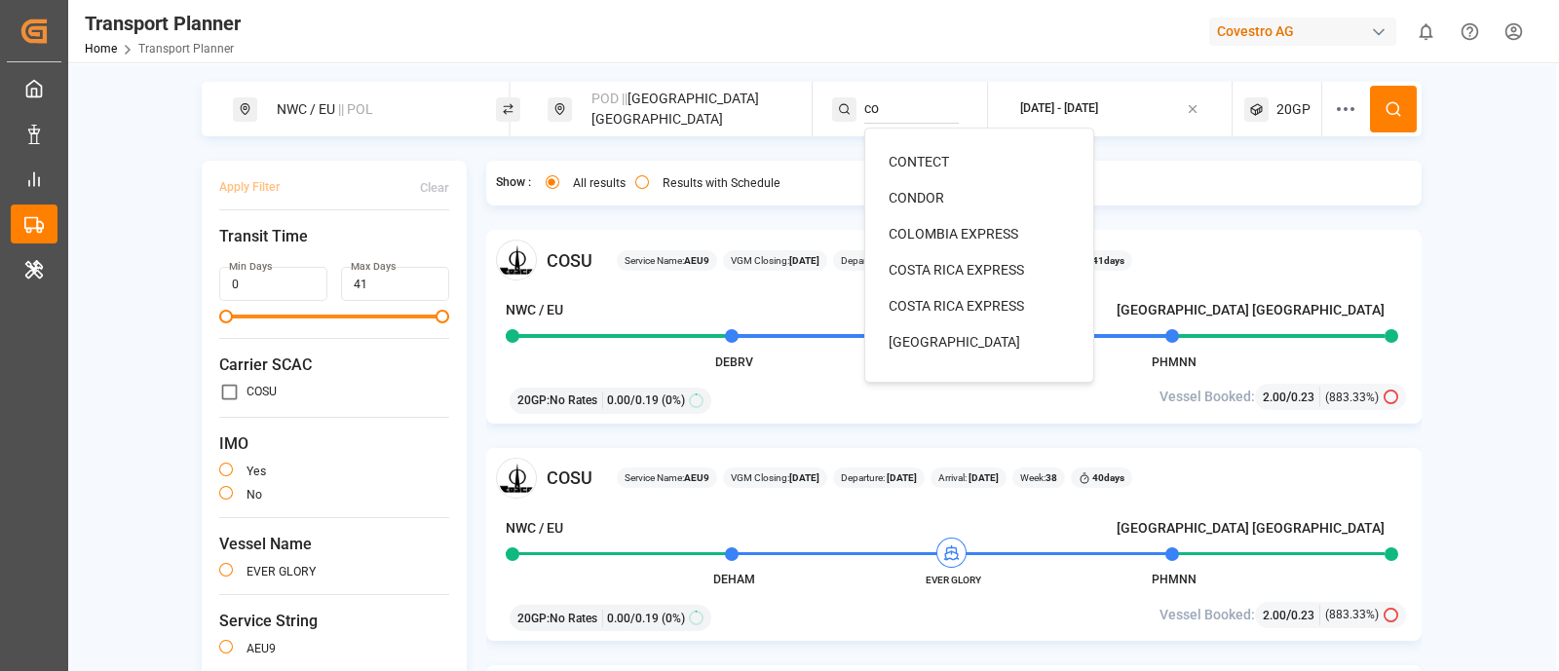
scroll to position [33, 0]
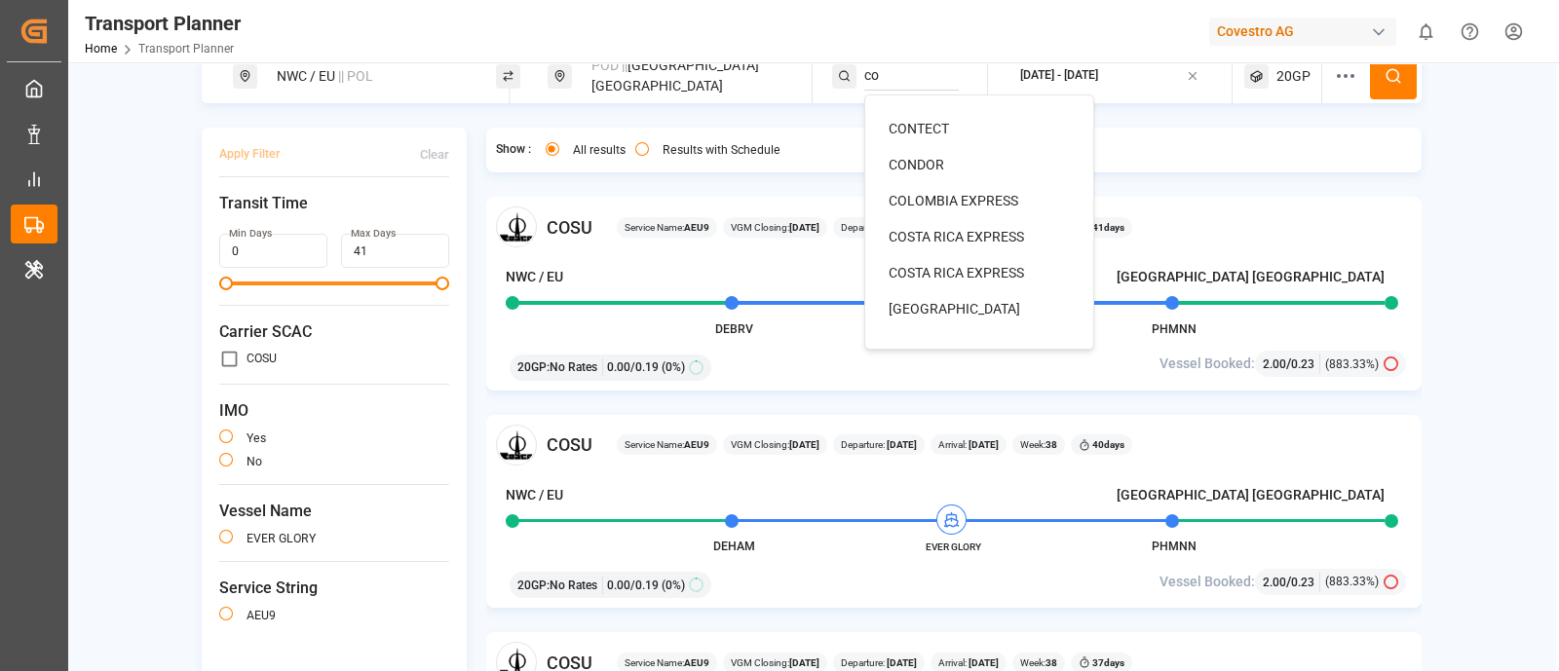
click at [906, 172] on div "CONDOR" at bounding box center [983, 165] width 189 height 20
type input "CONDOR"
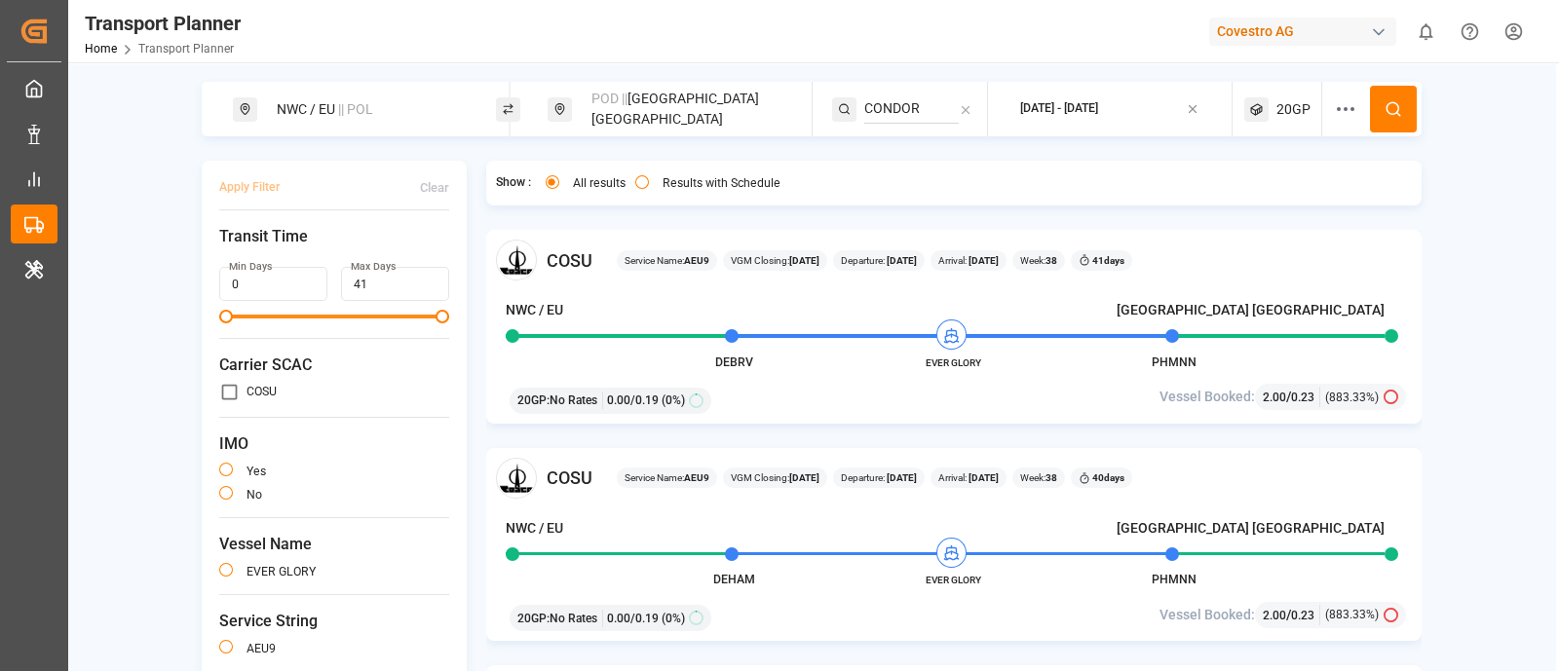
click at [1400, 109] on button at bounding box center [1393, 109] width 47 height 47
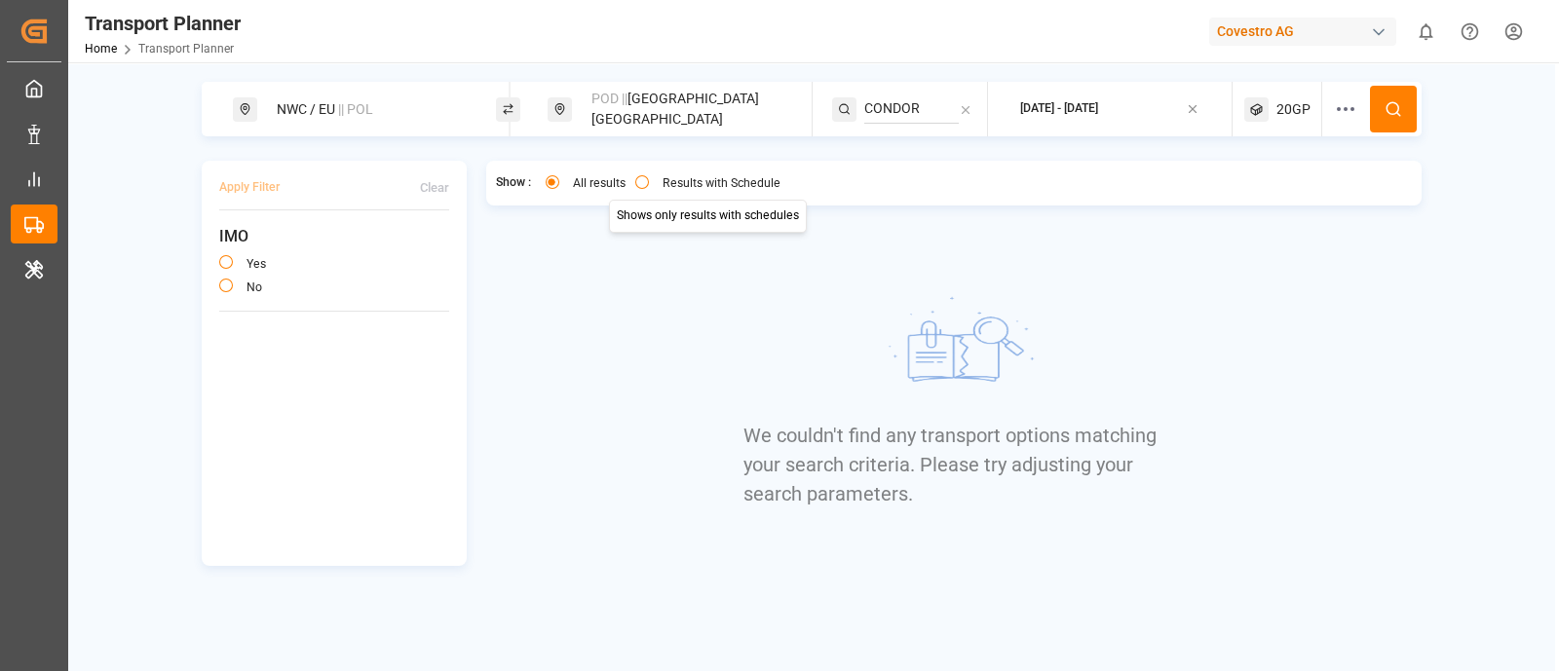
click at [633, 186] on div "All results Results with Schedule Shows only results with schedules Shows only …" at bounding box center [668, 185] width 245 height 20
click at [643, 185] on button "Results with Schedule" at bounding box center [642, 182] width 14 height 14
click at [551, 187] on button "All results" at bounding box center [553, 182] width 14 height 14
click at [340, 102] on span "|| POL" at bounding box center [355, 109] width 35 height 16
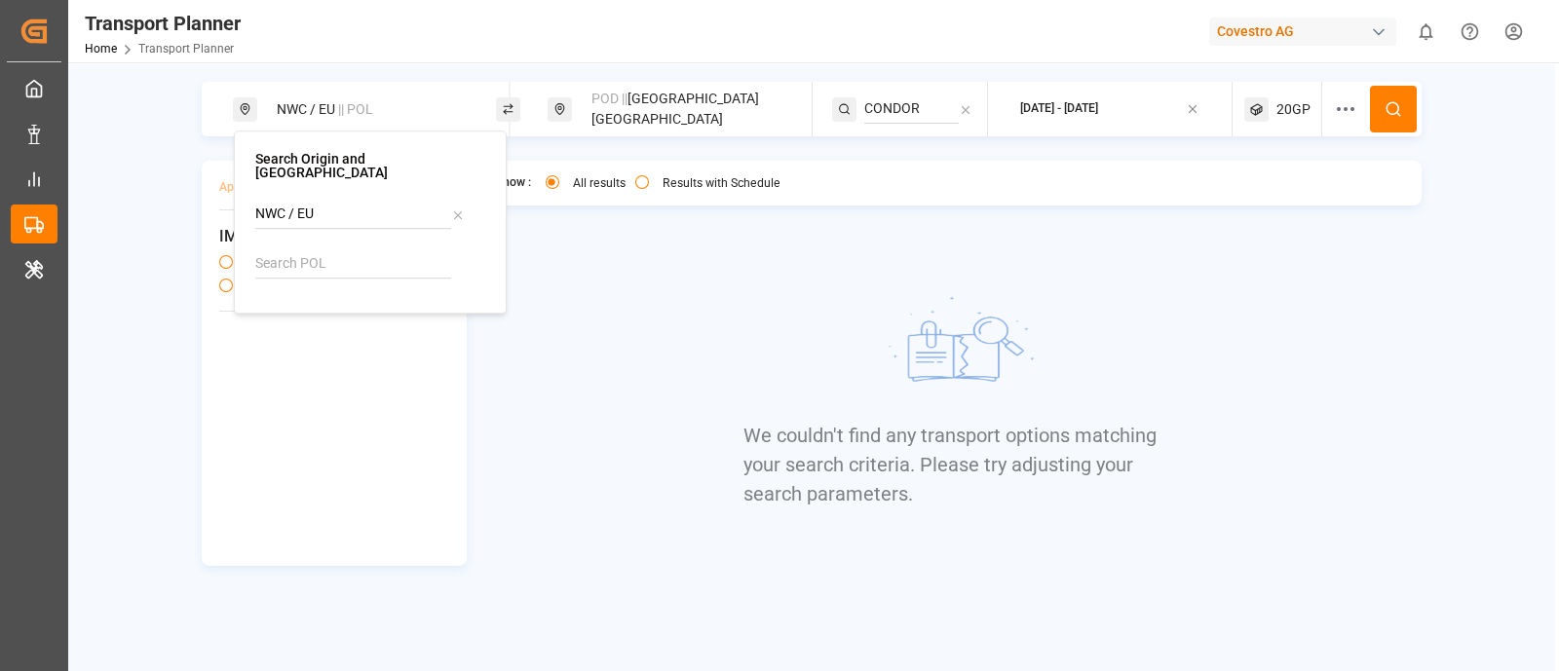
click at [340, 102] on span "|| POL" at bounding box center [355, 109] width 35 height 16
click at [336, 234] on div at bounding box center [370, 246] width 230 height 93
click at [329, 249] on input at bounding box center [353, 263] width 196 height 29
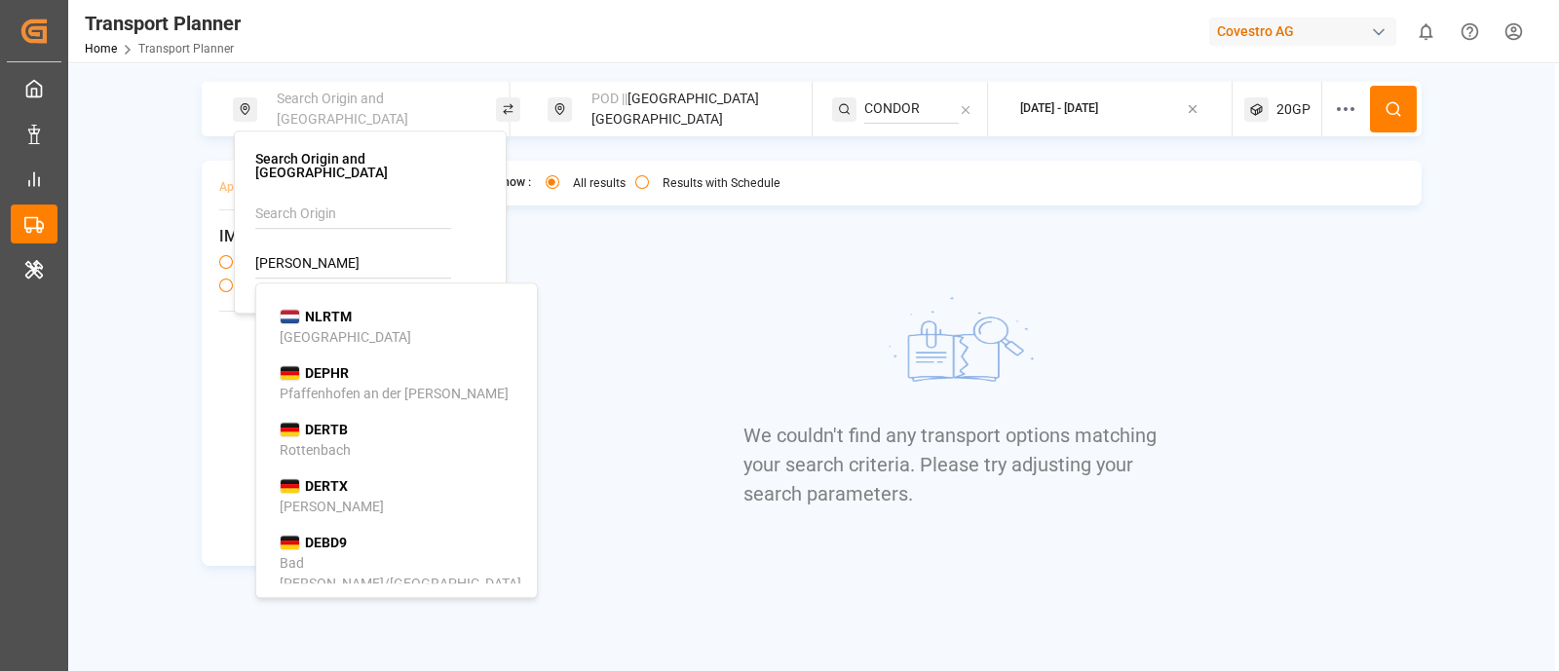
click at [377, 309] on div "NLRTM Rotterdam" at bounding box center [401, 327] width 242 height 41
type input "NLRTM"
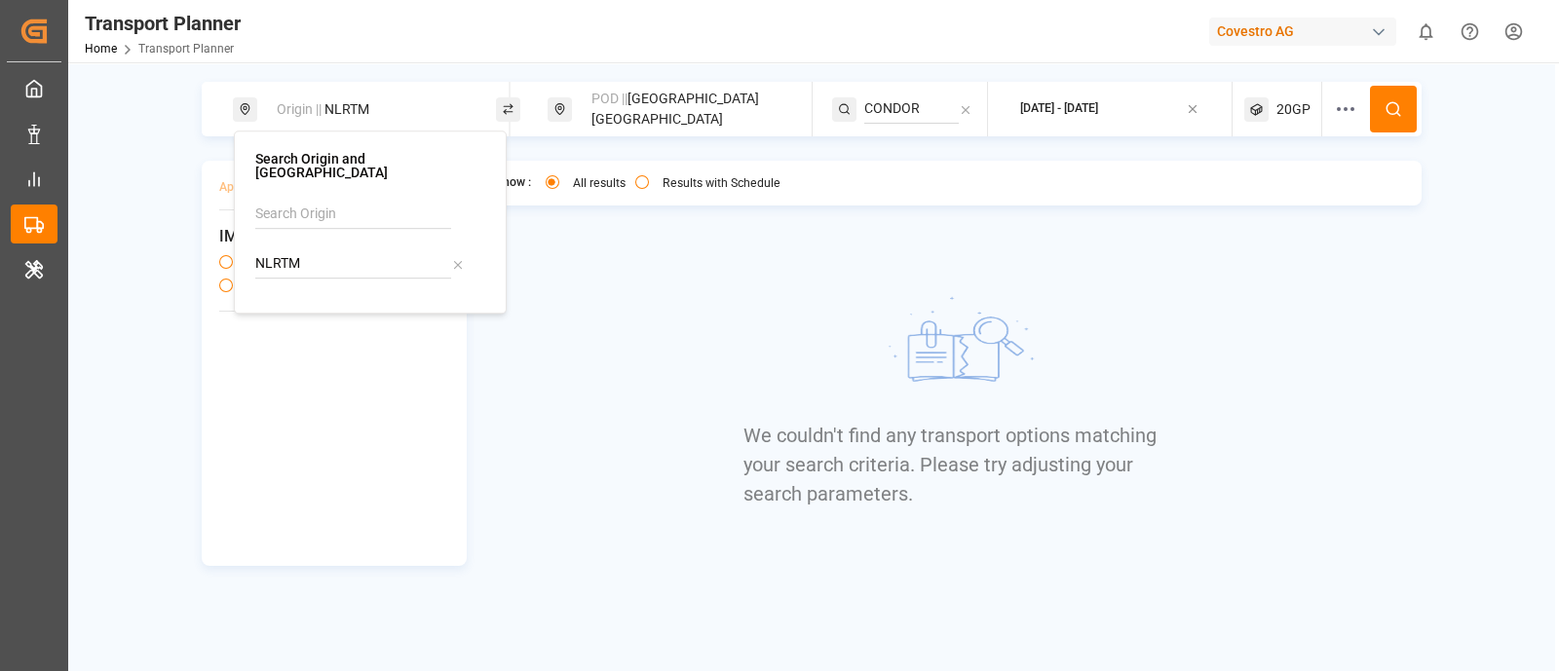
click at [616, 322] on div "Show : All results Results with Schedule We couldn't find any transport options…" at bounding box center [954, 363] width 936 height 405
click at [1393, 110] on icon at bounding box center [1393, 109] width 18 height 18
click at [964, 104] on icon at bounding box center [966, 110] width 14 height 14
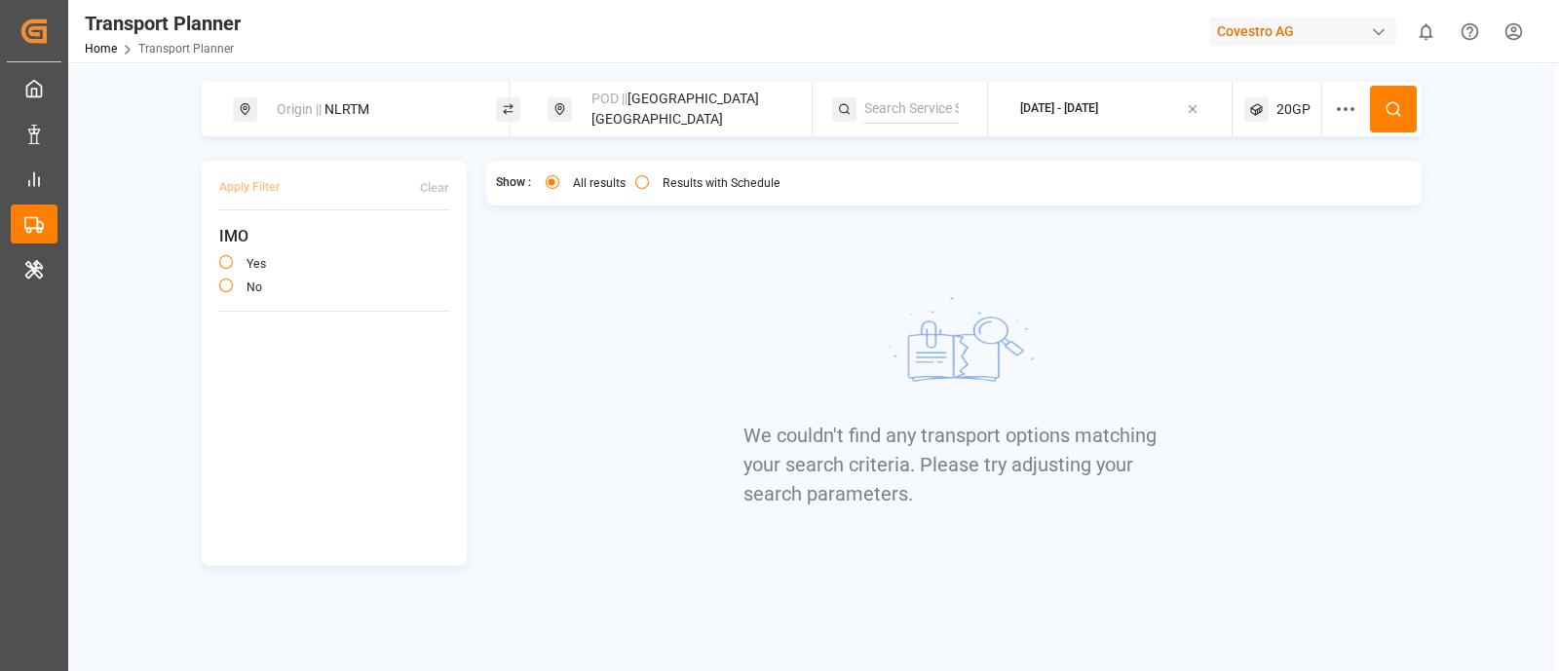
paste input "CONDOR SERVICE"
click at [920, 112] on input "CONDOR SERVICE" at bounding box center [911, 109] width 95 height 29
type input "CONDOR SERVICE"
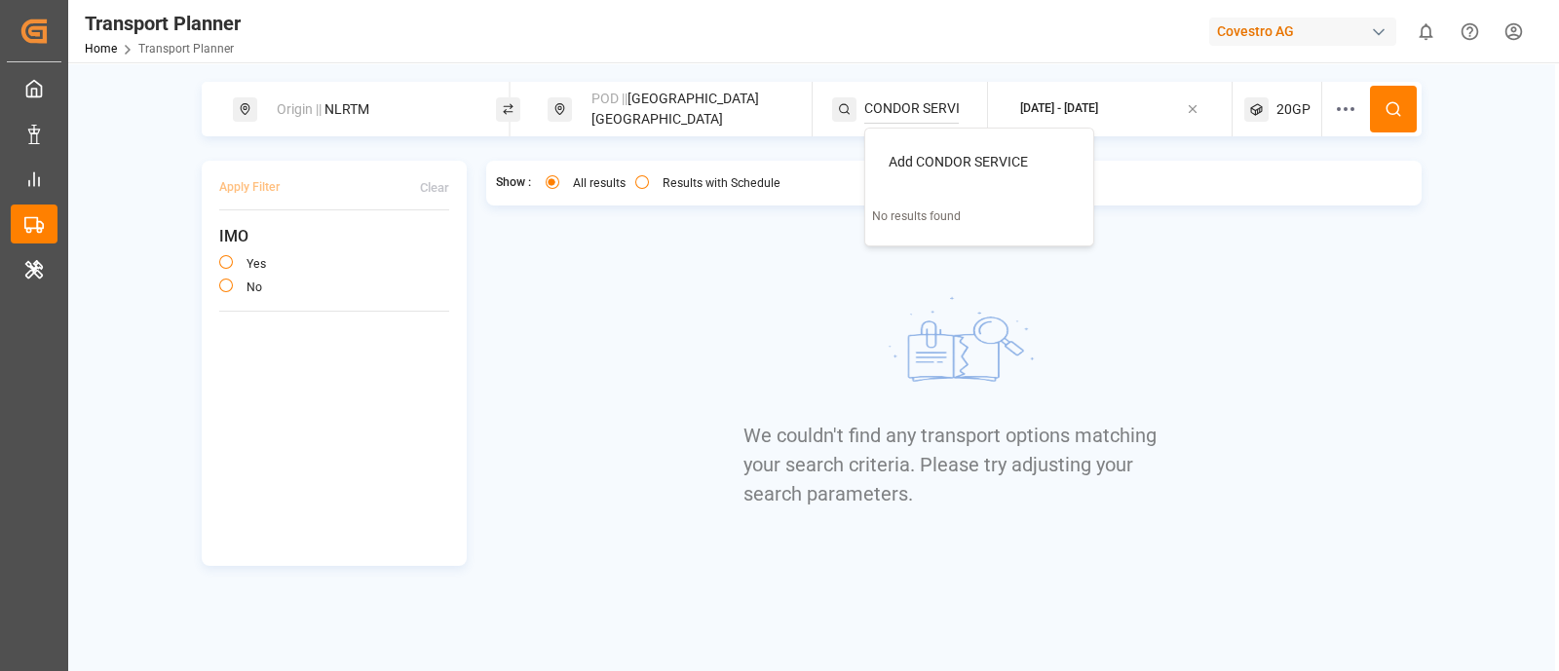
click at [966, 154] on span "Add CONDOR SERVICE" at bounding box center [958, 162] width 139 height 16
click at [1398, 122] on button at bounding box center [1393, 109] width 47 height 47
click at [443, 109] on div "Origin || NLRTM" at bounding box center [370, 110] width 210 height 36
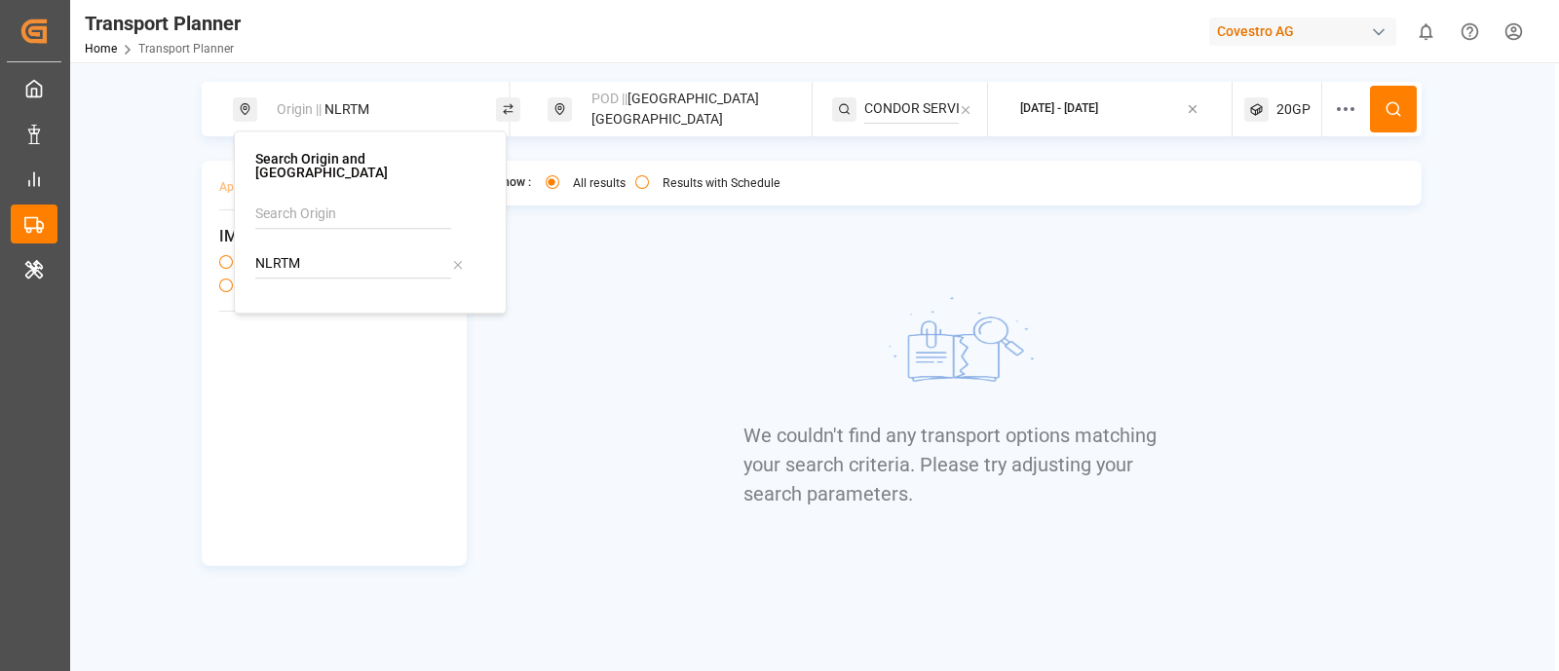
click at [455, 261] on icon at bounding box center [457, 264] width 7 height 7
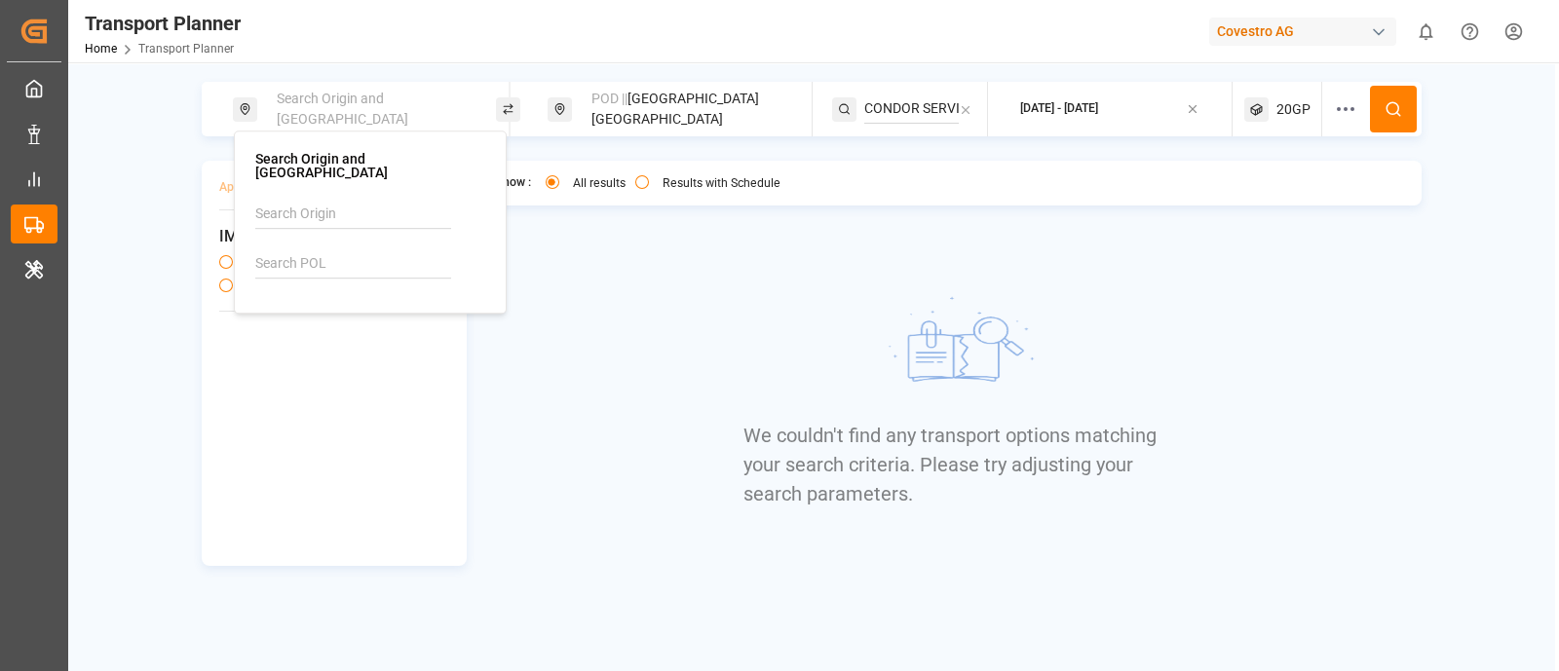
click at [363, 200] on input at bounding box center [353, 214] width 196 height 29
click at [288, 259] on span "NWC / EU" at bounding box center [309, 267] width 58 height 16
type input "NWC / EU"
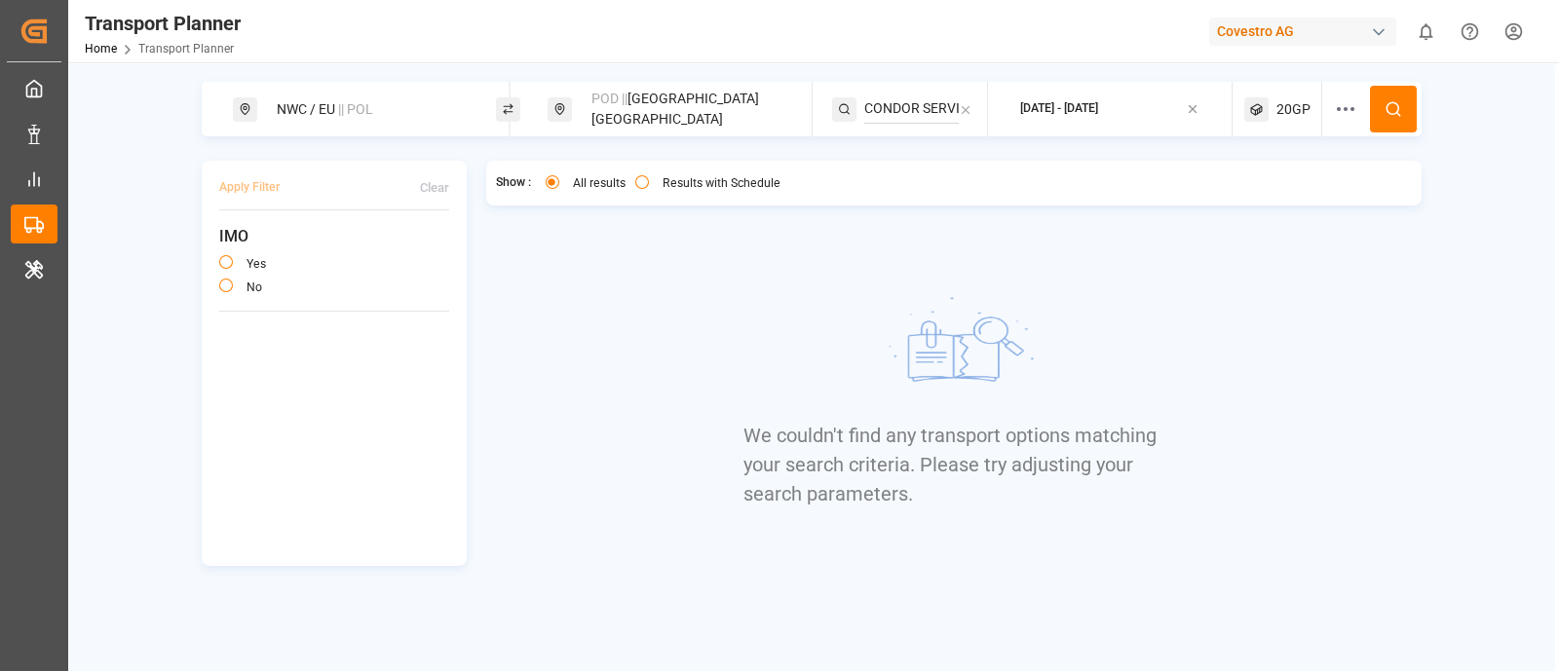
click at [711, 347] on div "Show : All results Results with Schedule We couldn't find any transport options…" at bounding box center [954, 363] width 936 height 405
click at [1394, 118] on button at bounding box center [1393, 109] width 47 height 47
click at [1301, 125] on div "20GP" at bounding box center [1283, 109] width 78 height 55
click at [1335, 193] on div "button" at bounding box center [1333, 203] width 56 height 20
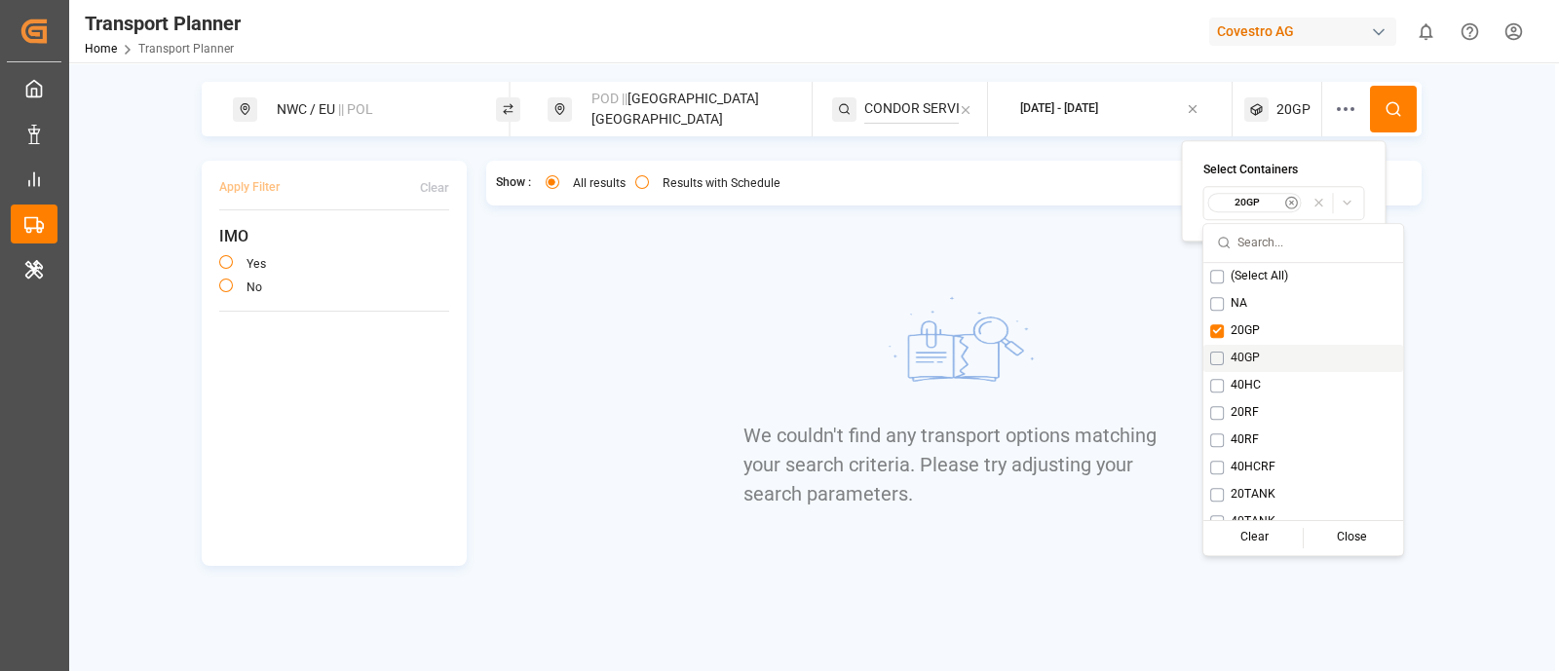
click at [1218, 360] on button "Suggestions" at bounding box center [1217, 359] width 14 height 14
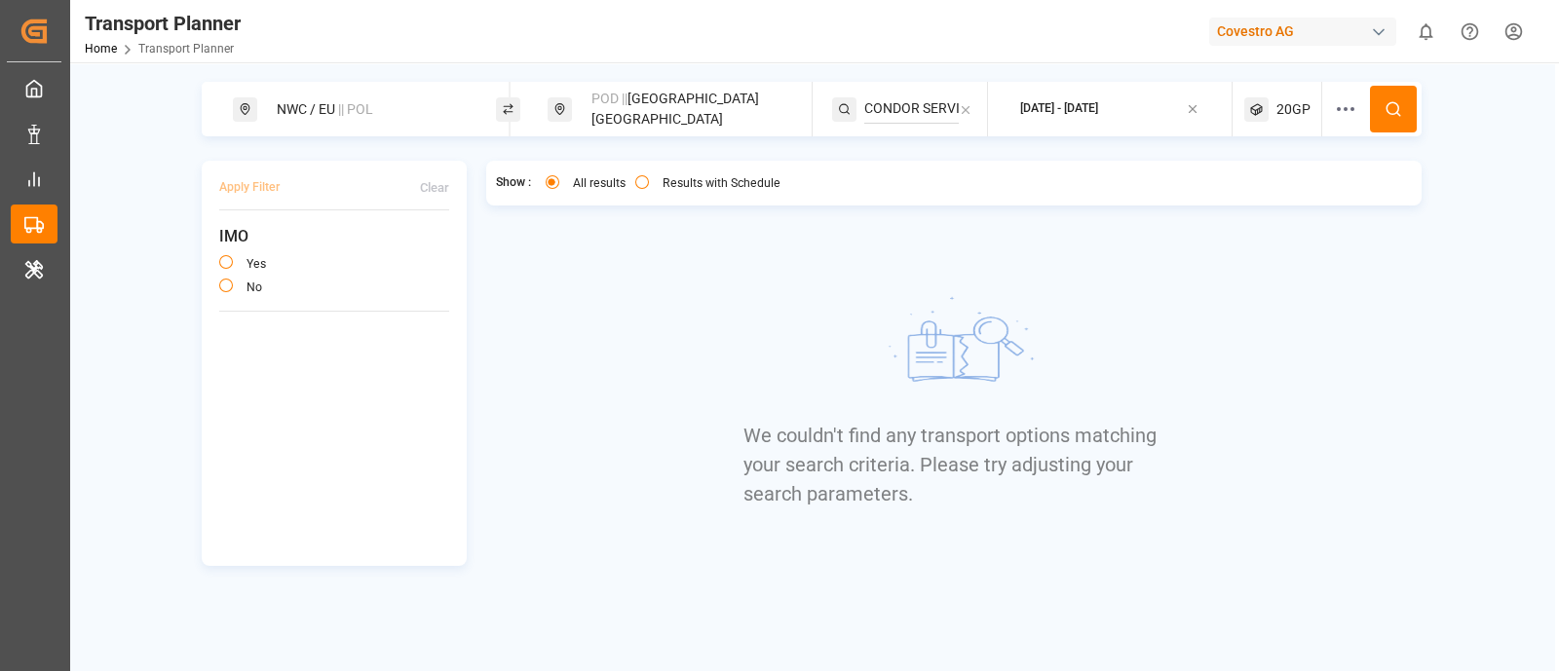
click at [987, 284] on img at bounding box center [954, 348] width 292 height 146
click at [633, 182] on div "All results Results with Schedule" at bounding box center [668, 185] width 245 height 20
click at [935, 95] on input "CONDOR SERVICE" at bounding box center [911, 109] width 95 height 29
click at [921, 154] on span "CONDOR" at bounding box center [917, 162] width 56 height 16
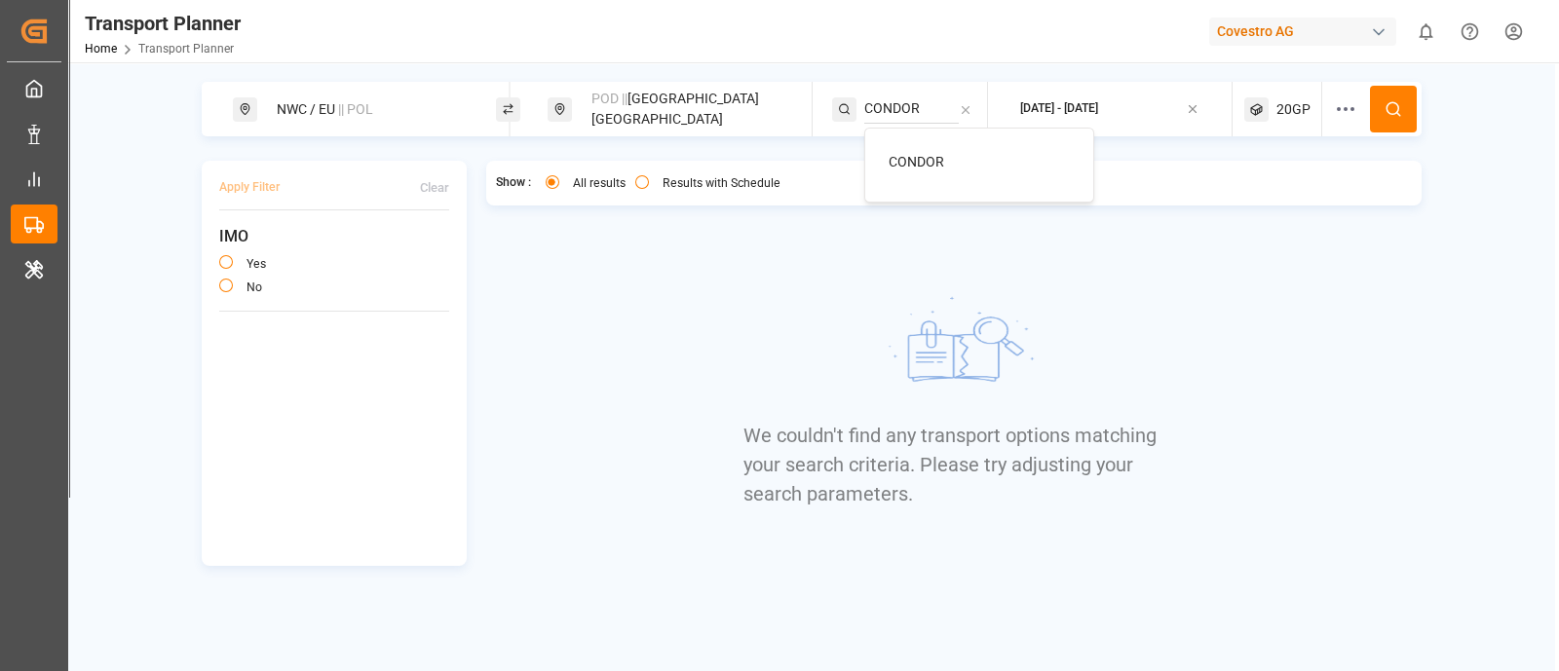
type input "CONDOR"
click at [1376, 127] on button at bounding box center [1393, 109] width 47 height 47
click at [640, 182] on button "Results with Schedule" at bounding box center [642, 182] width 14 height 14
click at [546, 186] on div "All results" at bounding box center [586, 185] width 80 height 20
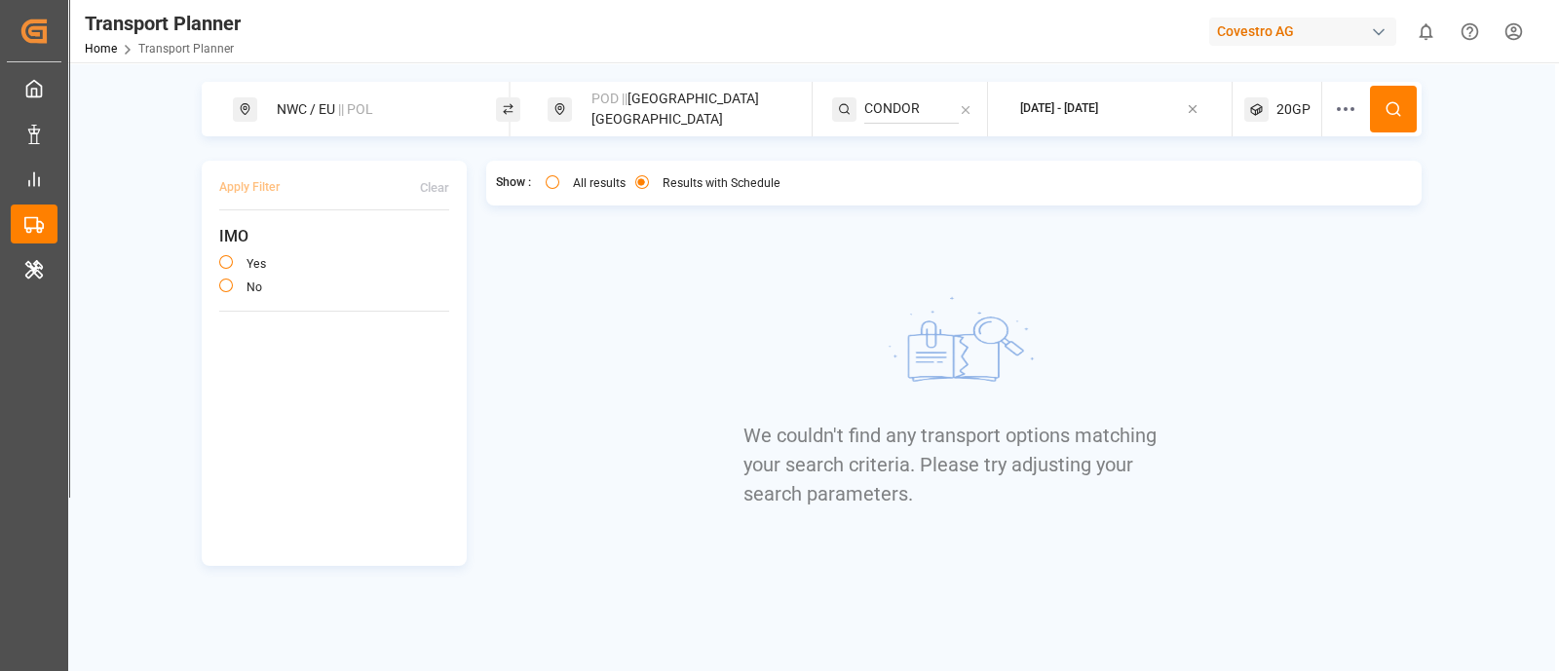
click at [364, 103] on span "|| POL" at bounding box center [355, 109] width 35 height 16
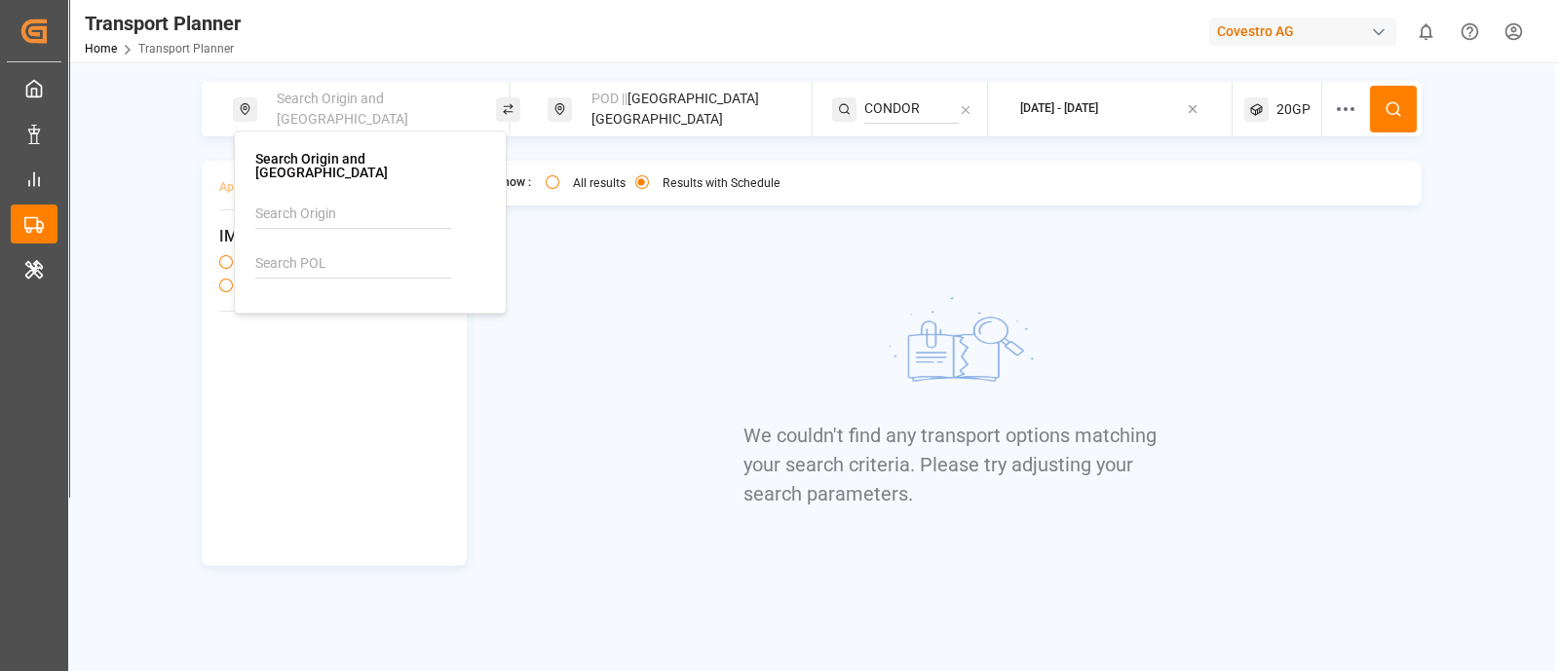
click at [339, 249] on input at bounding box center [353, 263] width 196 height 29
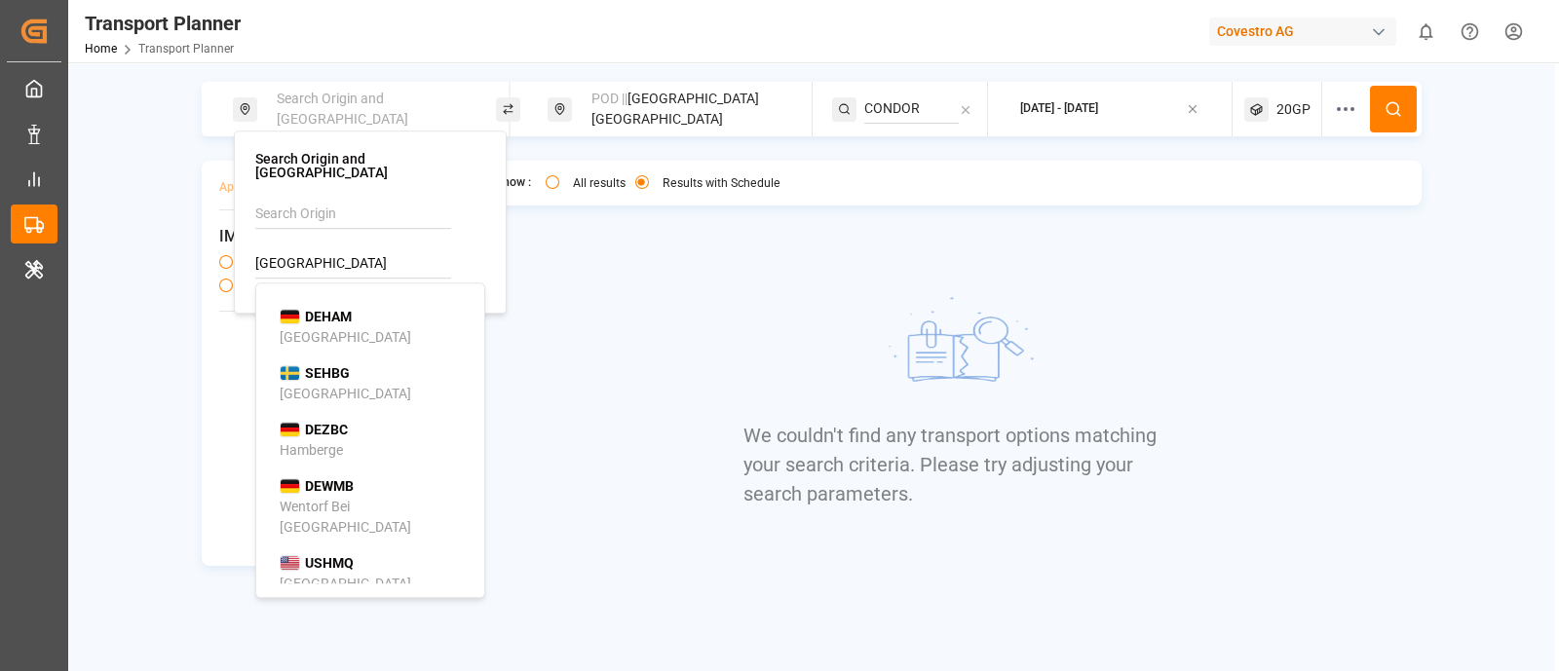
click at [307, 309] on b "DEHAM" at bounding box center [328, 317] width 47 height 16
type input "DEHAM"
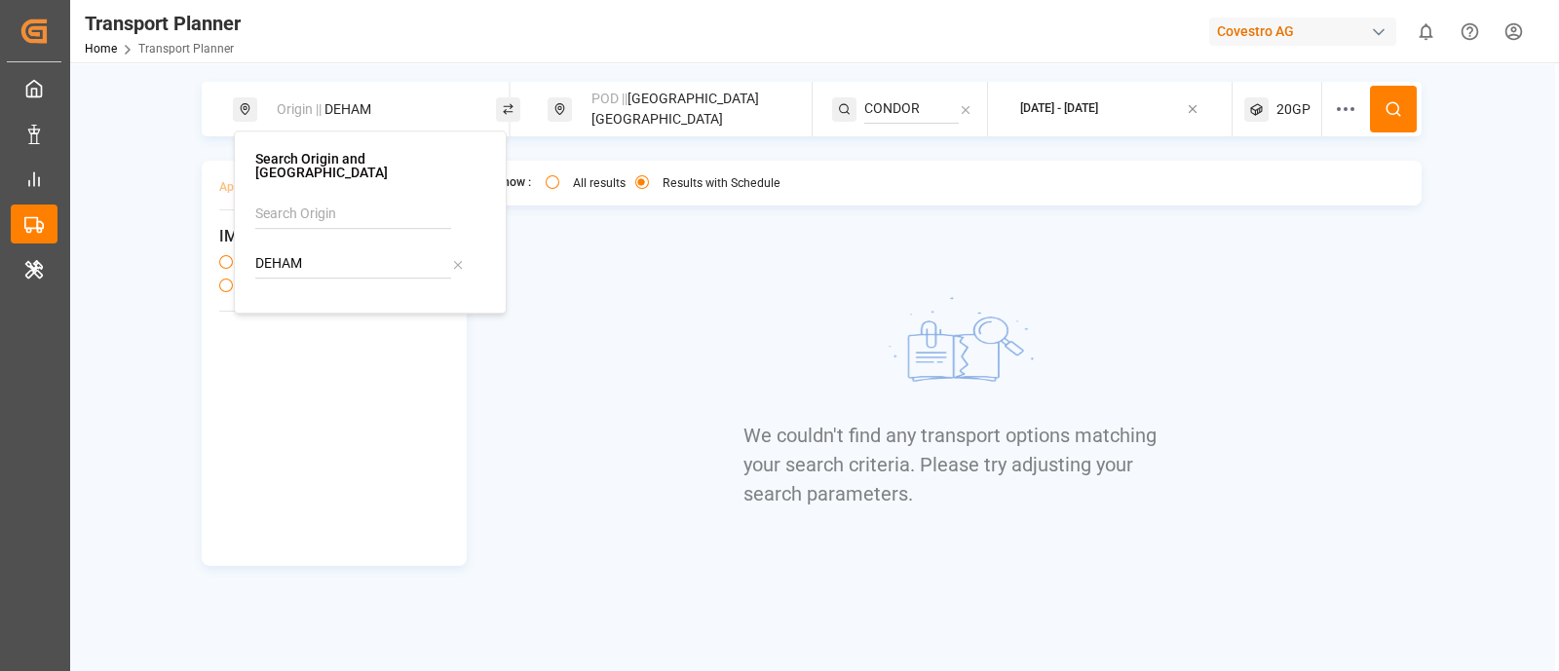
click at [662, 294] on div "Show : All results Results with Schedule We couldn't find any transport options…" at bounding box center [954, 363] width 936 height 405
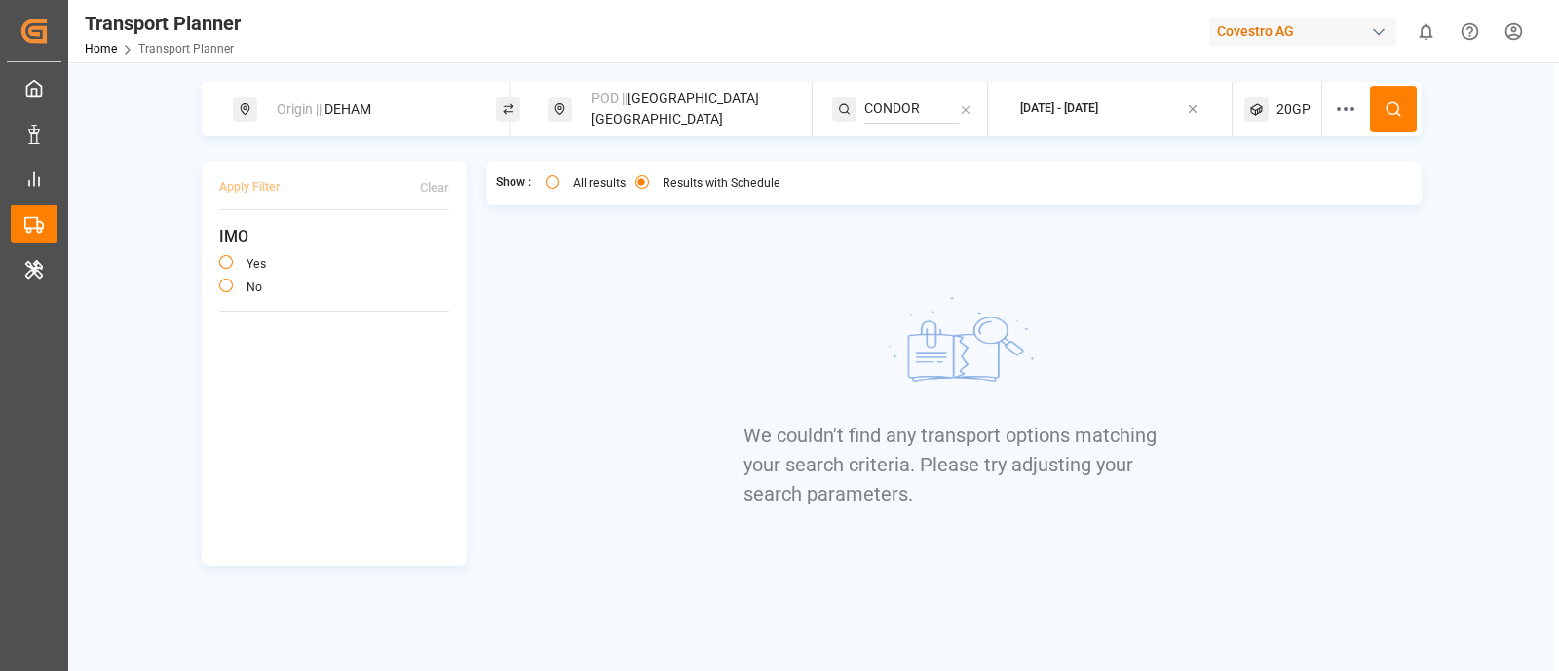
click at [1413, 109] on button at bounding box center [1393, 109] width 47 height 47
click at [965, 110] on icon at bounding box center [965, 109] width 7 height 7
click at [900, 96] on input at bounding box center [911, 109] width 95 height 29
click at [917, 154] on span "CONDOR" at bounding box center [917, 162] width 56 height 16
click at [925, 118] on input "CONDOR" at bounding box center [911, 109] width 95 height 29
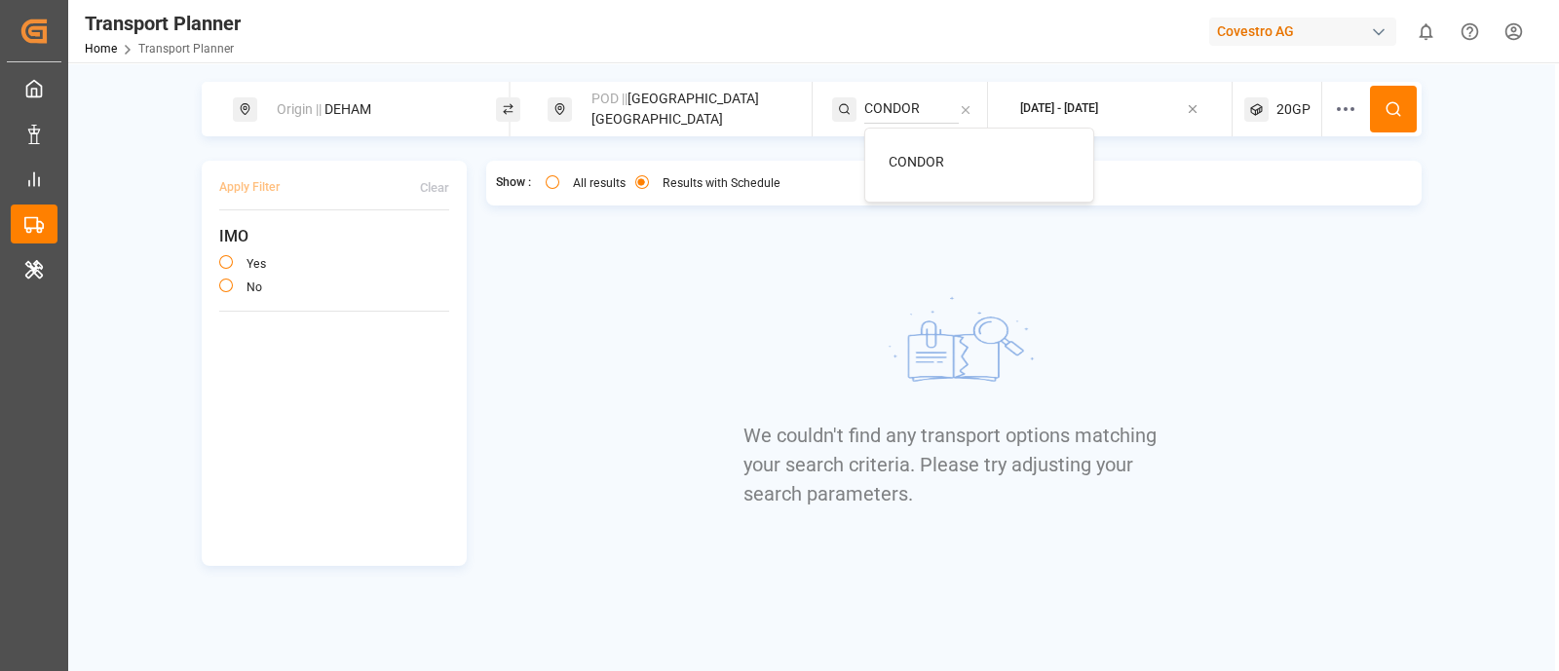
type input "CONDOR"
